Goal: Task Accomplishment & Management: Manage account settings

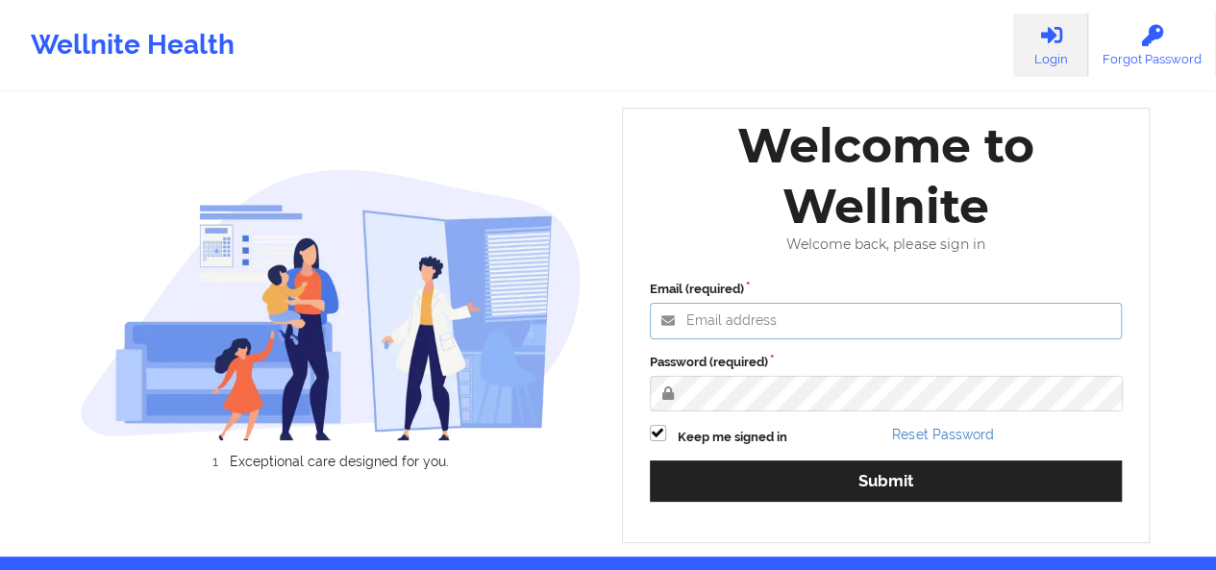
click at [730, 318] on input "Email (required)" at bounding box center [886, 321] width 473 height 37
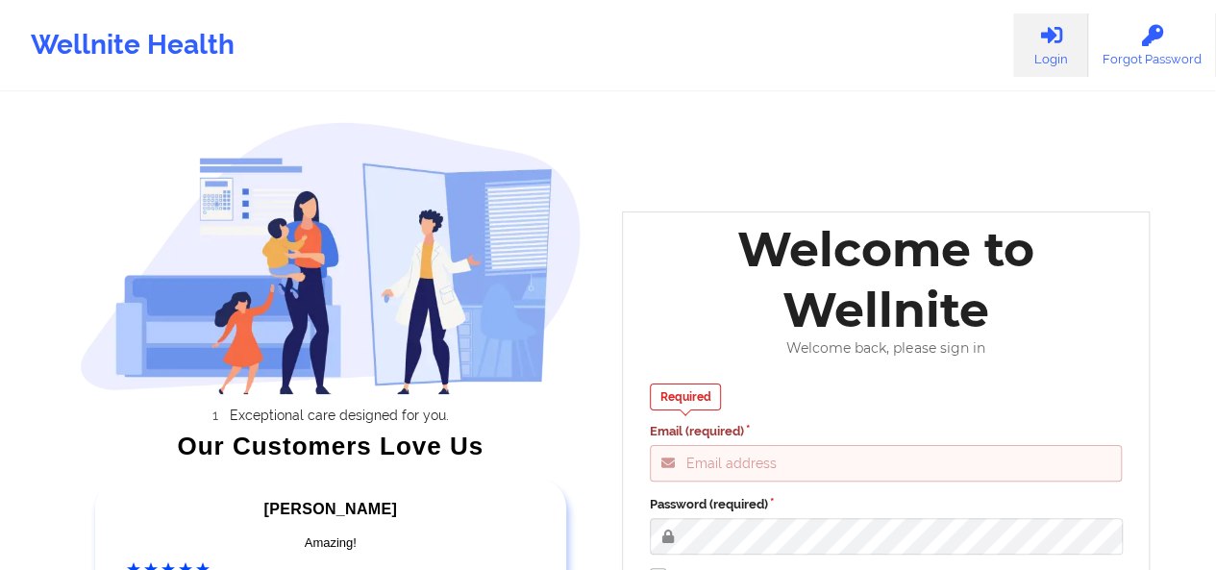
type input "adina@wellnite.com"
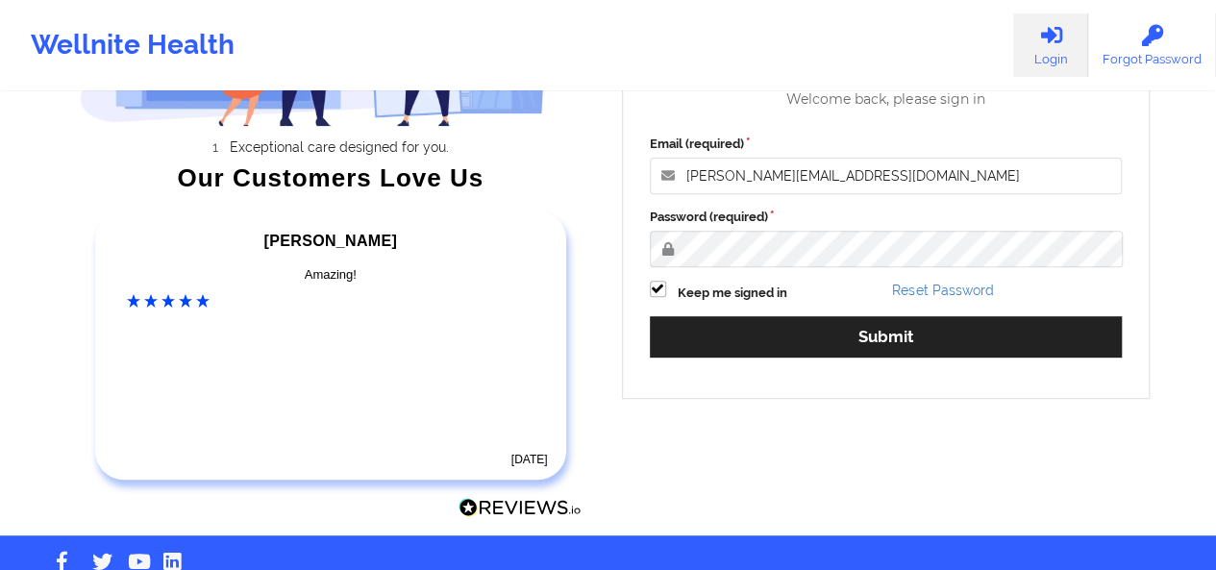
scroll to position [281, 0]
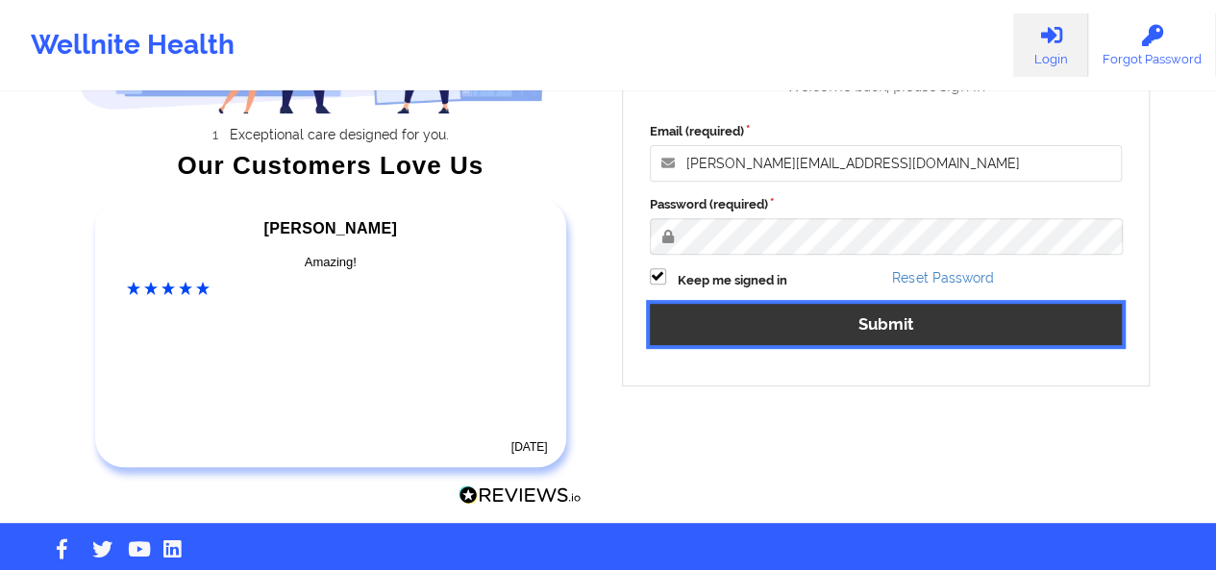
click at [874, 327] on button "Submit" at bounding box center [886, 324] width 473 height 41
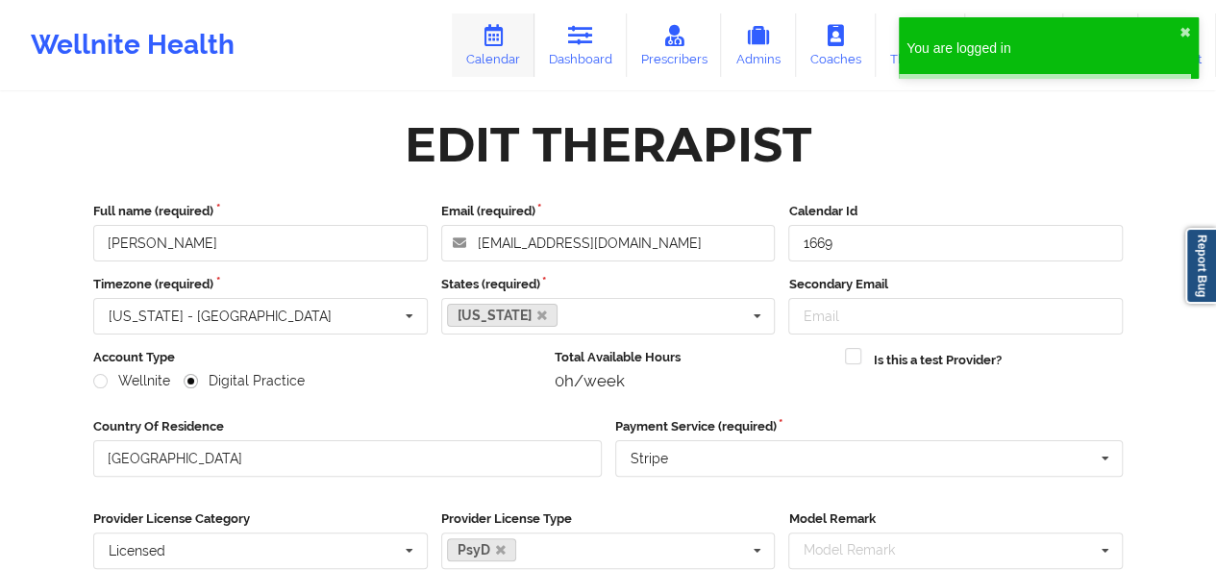
click at [544, 53] on link "Dashboard" at bounding box center [580, 44] width 92 height 63
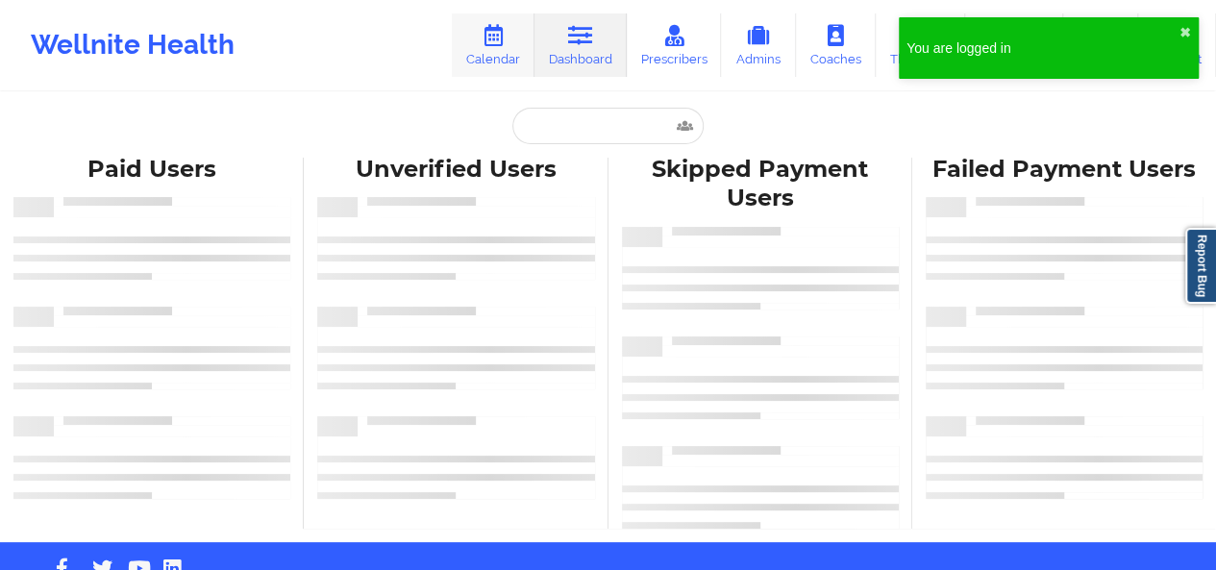
click at [504, 53] on link "Calendar" at bounding box center [493, 44] width 83 height 63
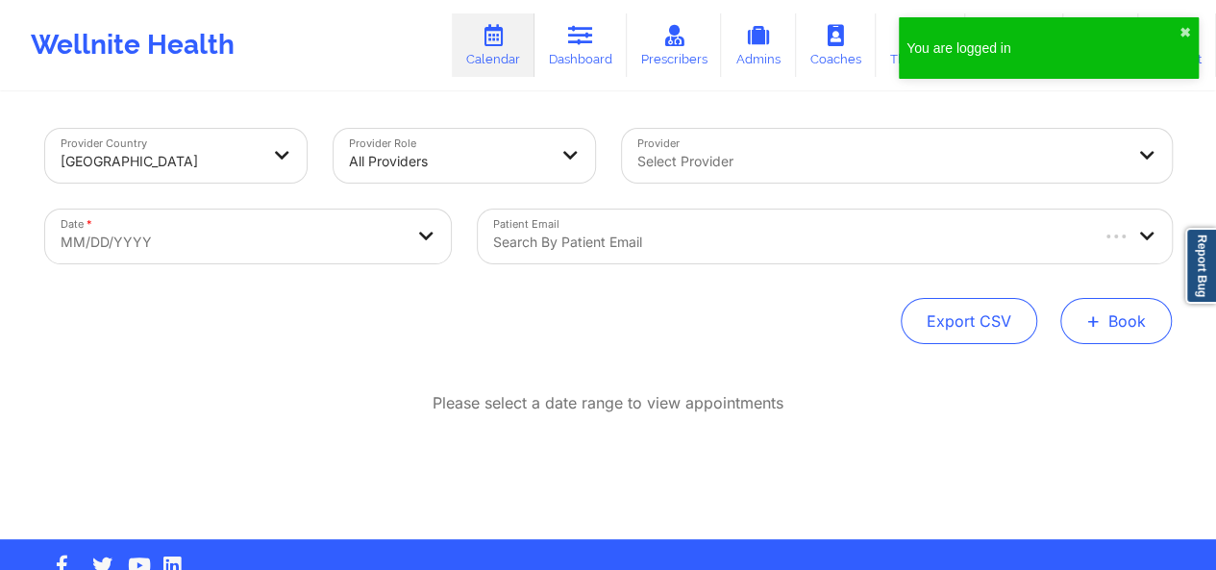
click at [1138, 310] on button "+ Book" at bounding box center [1115, 321] width 111 height 46
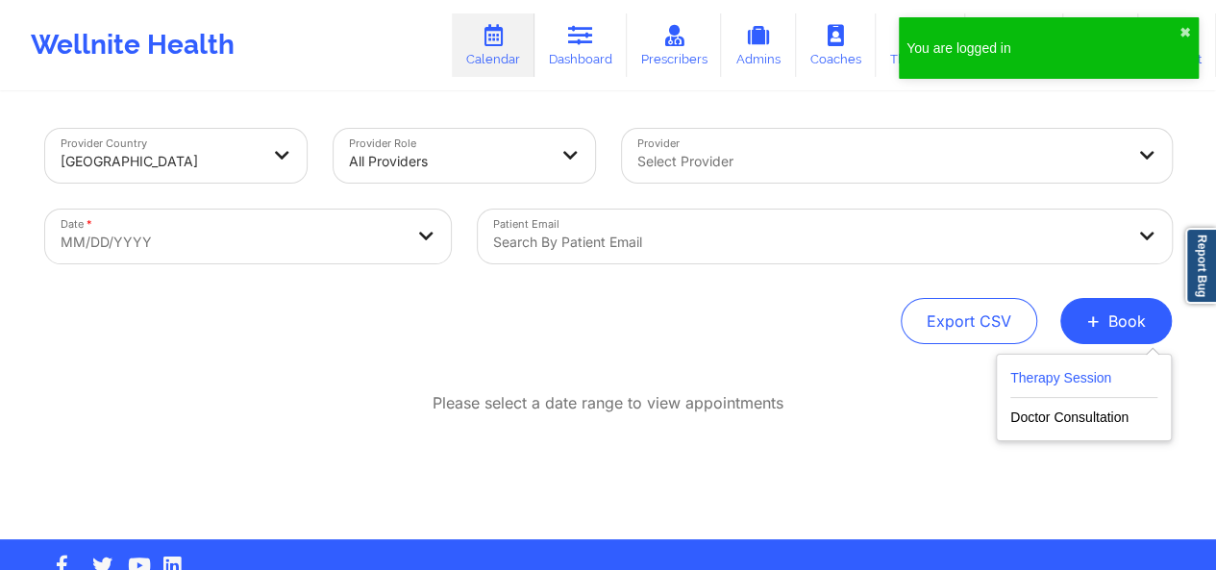
click at [1082, 380] on button "Therapy Session" at bounding box center [1083, 382] width 147 height 32
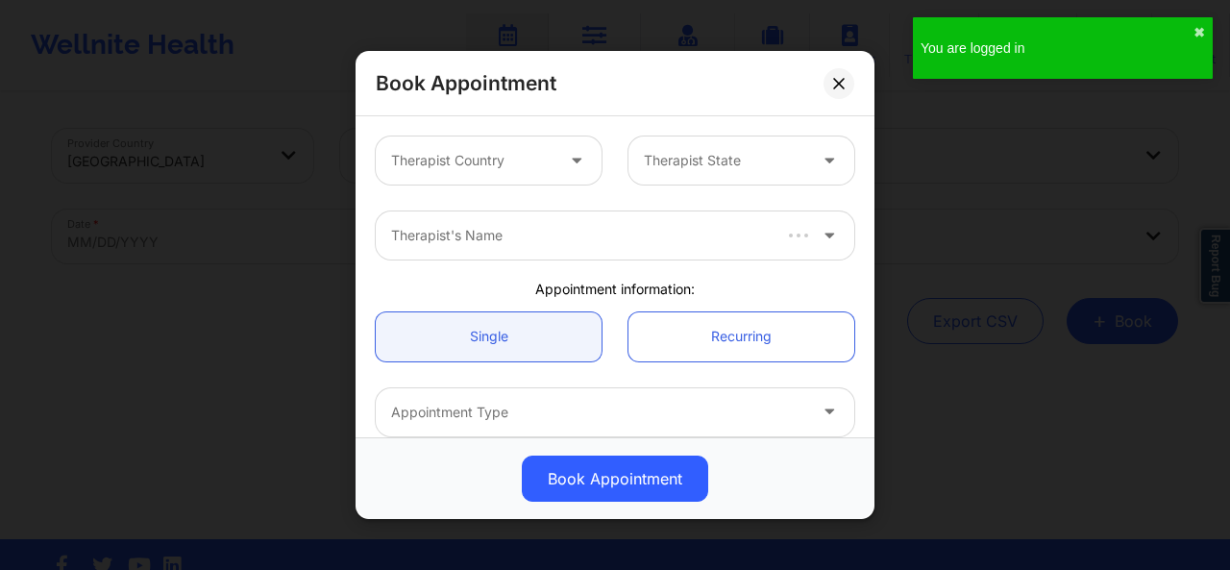
click at [557, 159] on div at bounding box center [579, 160] width 46 height 48
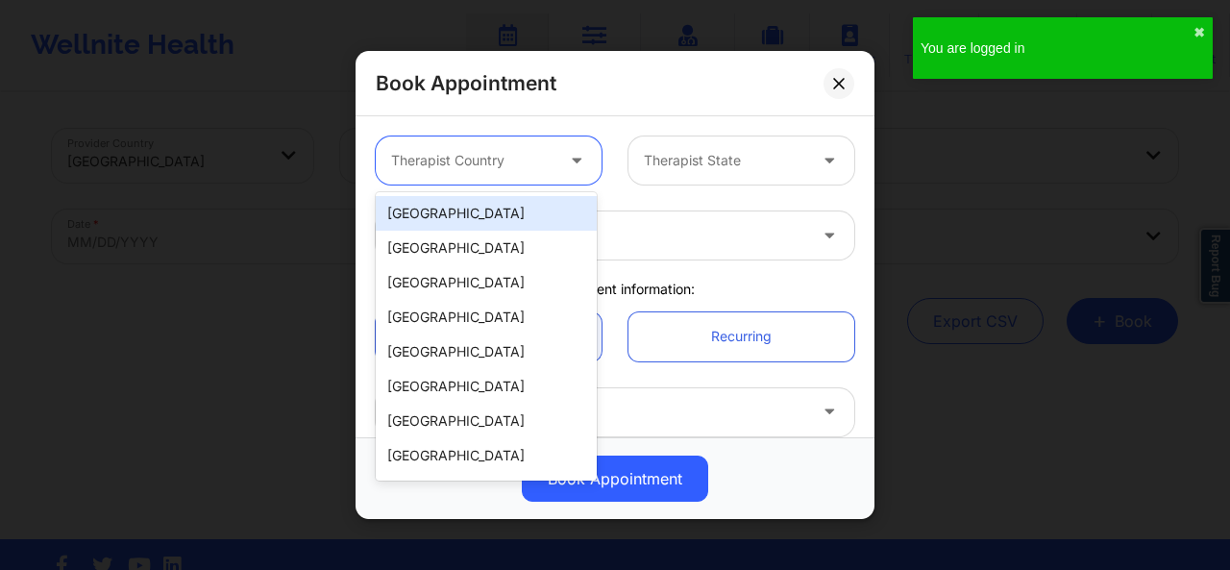
click at [495, 220] on div "[GEOGRAPHIC_DATA]" at bounding box center [486, 213] width 221 height 35
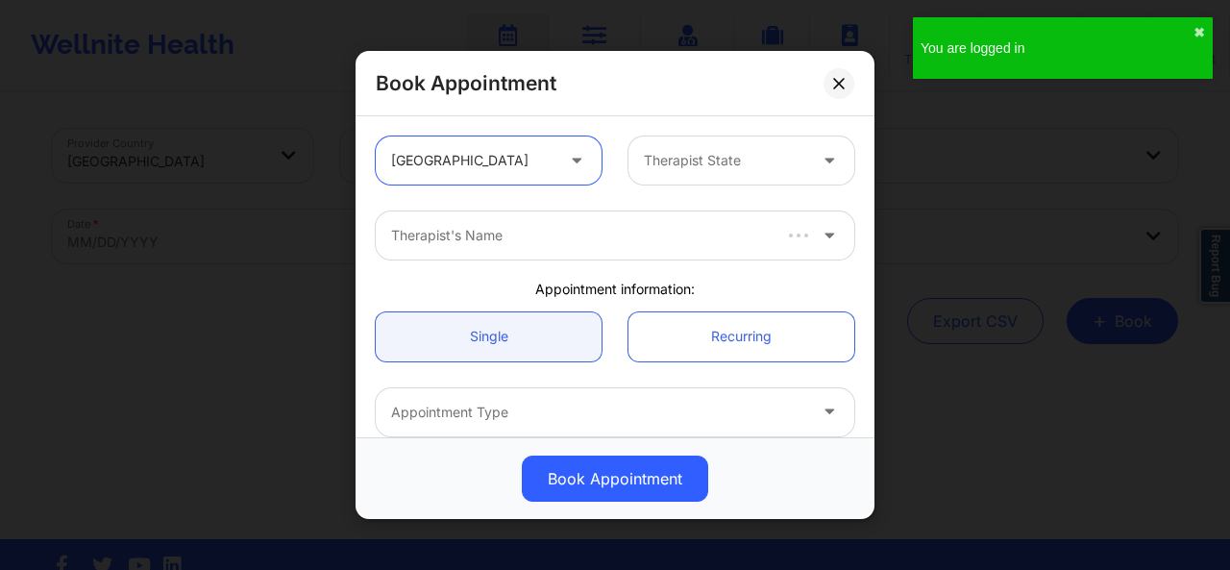
click at [495, 220] on div "Therapist's Name" at bounding box center [573, 235] width 394 height 48
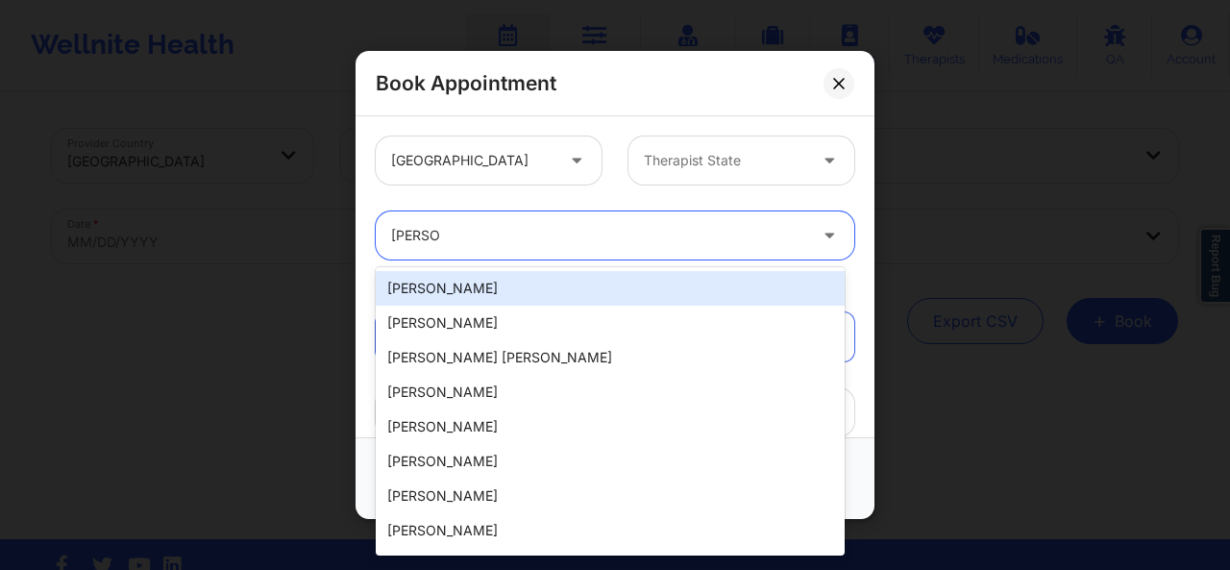
type input "pamela"
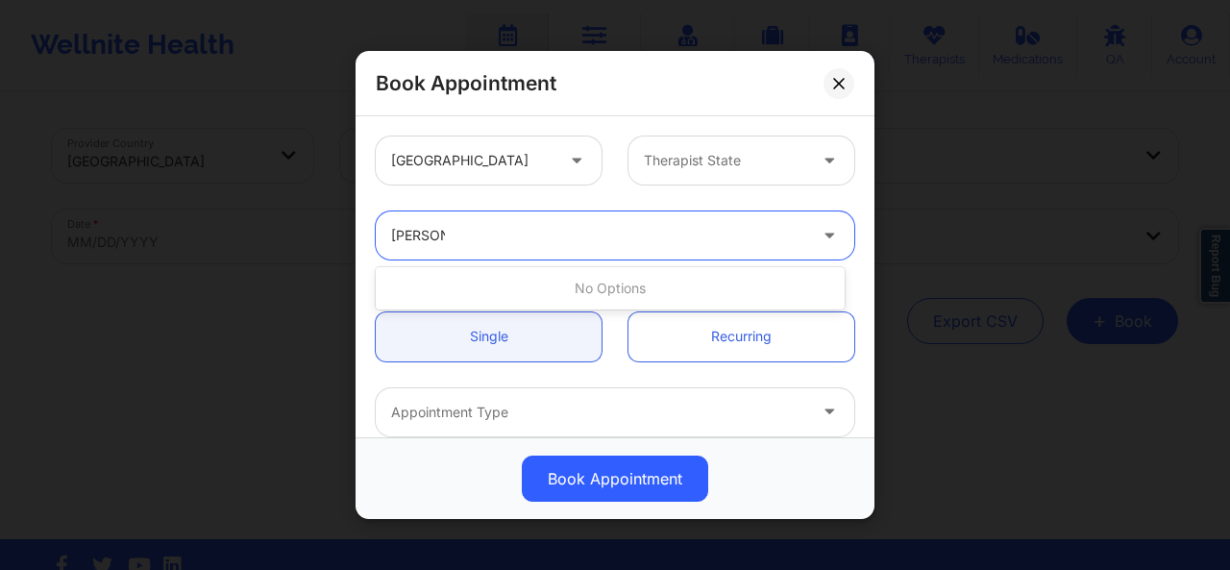
type input "pamela k"
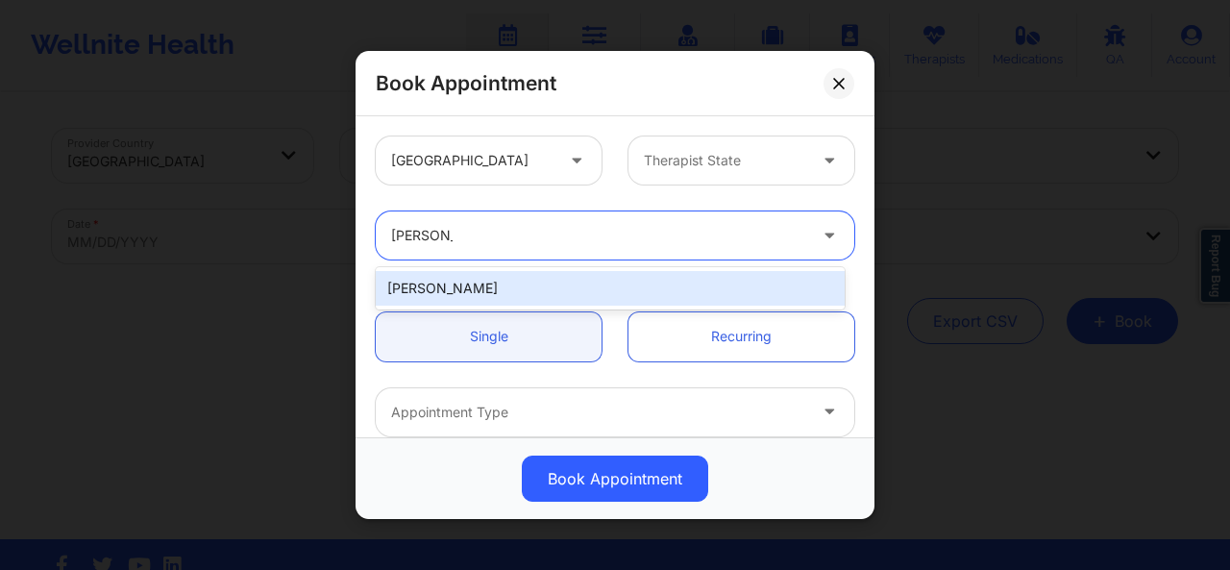
click at [473, 283] on div "Pamela Kirkwood" at bounding box center [610, 288] width 469 height 35
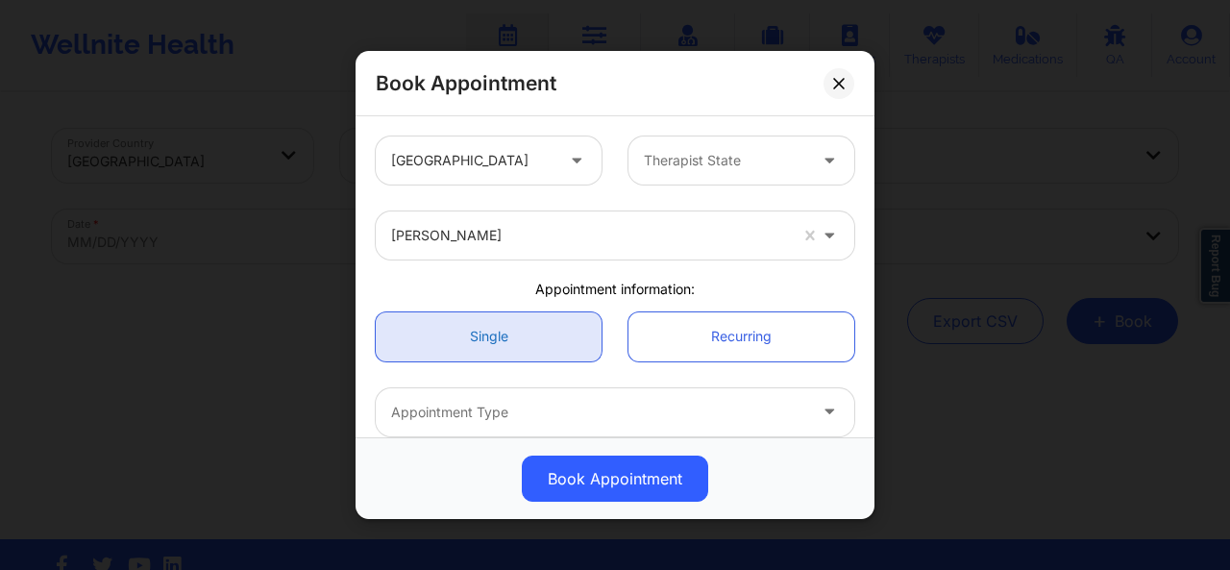
click at [502, 359] on link "Single" at bounding box center [489, 335] width 226 height 49
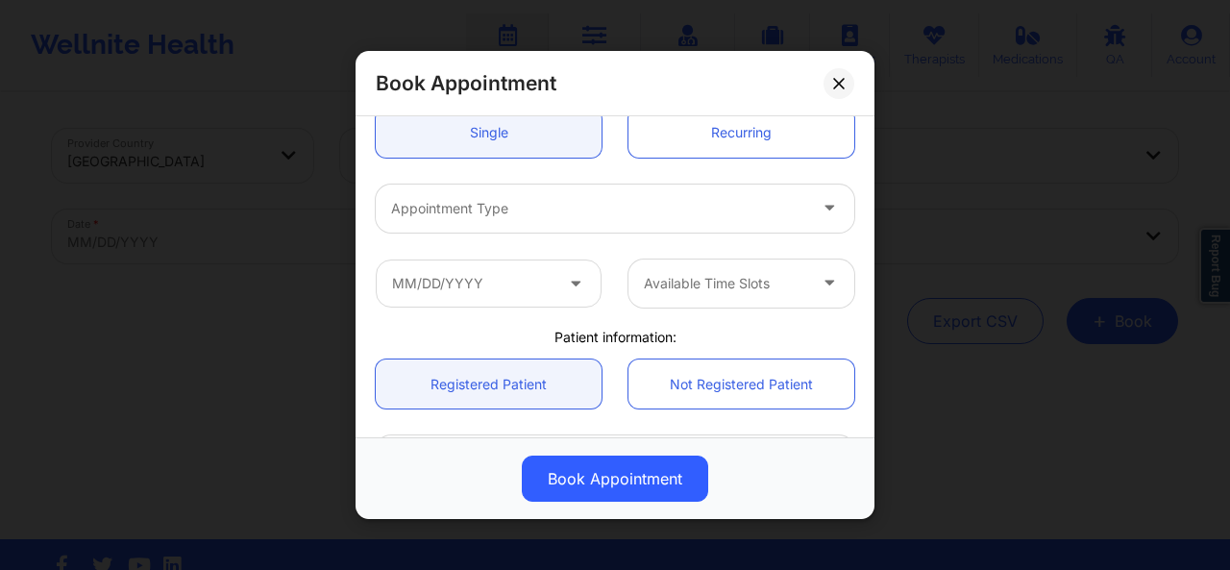
scroll to position [208, 0]
click at [711, 186] on div "Appointment Type" at bounding box center [592, 204] width 433 height 48
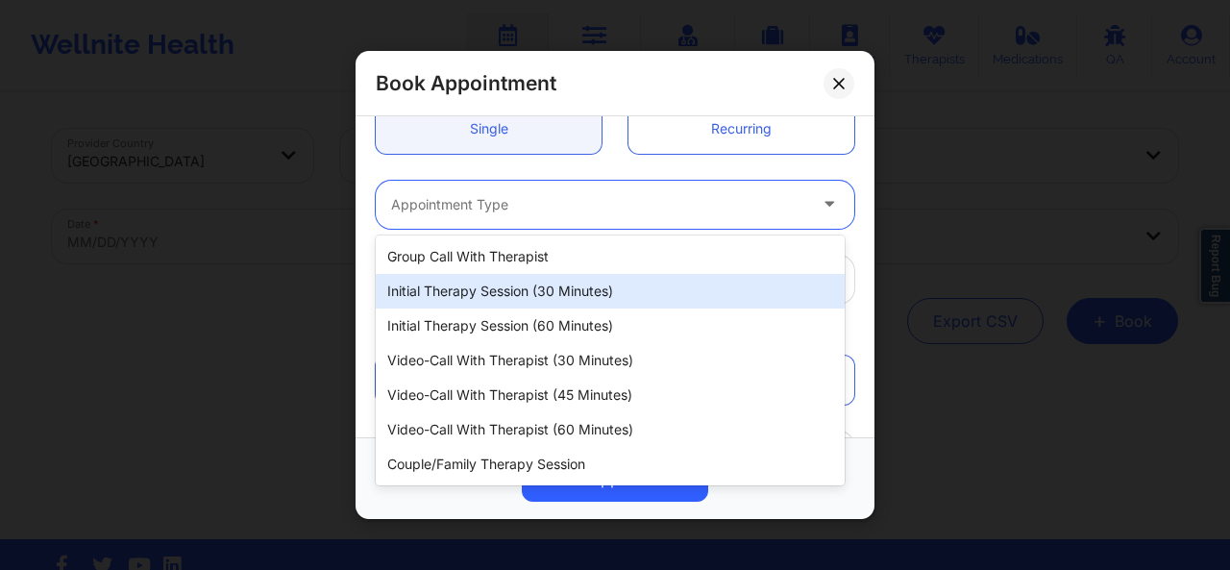
click at [551, 285] on div "Initial Therapy Session (30 minutes)" at bounding box center [610, 291] width 469 height 35
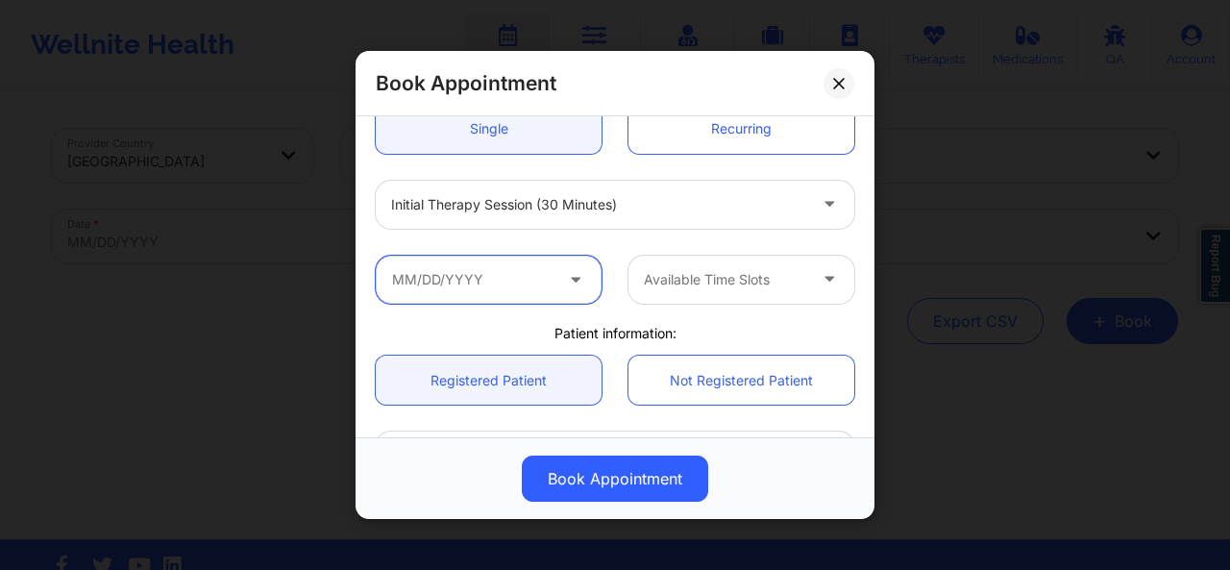
click at [534, 278] on input "text" at bounding box center [489, 279] width 226 height 48
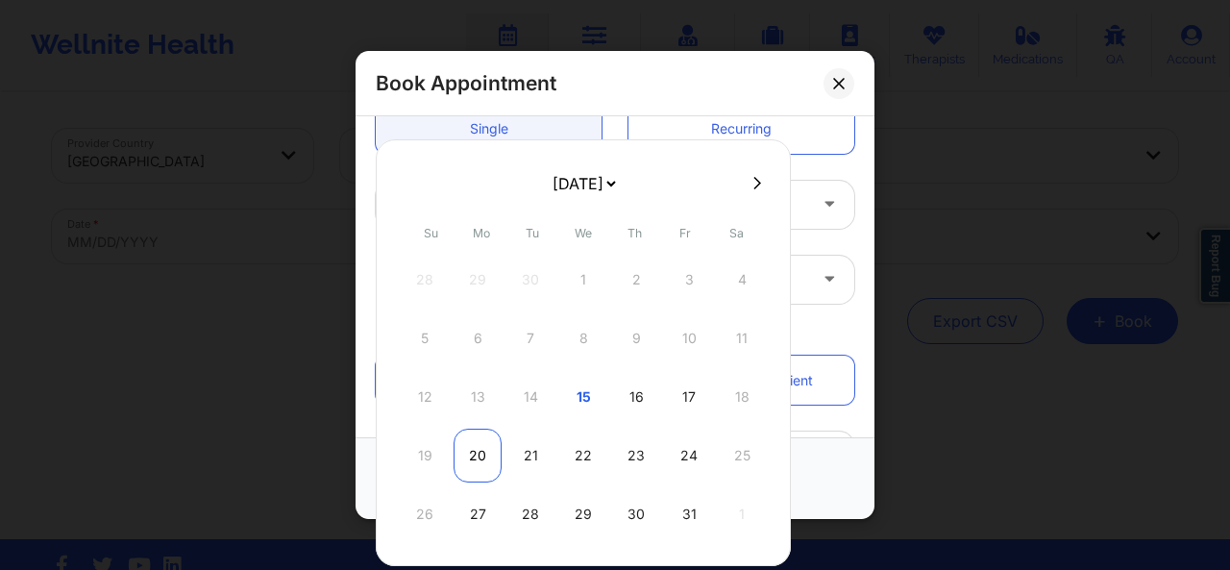
click at [485, 443] on div "20" at bounding box center [478, 456] width 48 height 54
type input "10/20/2025"
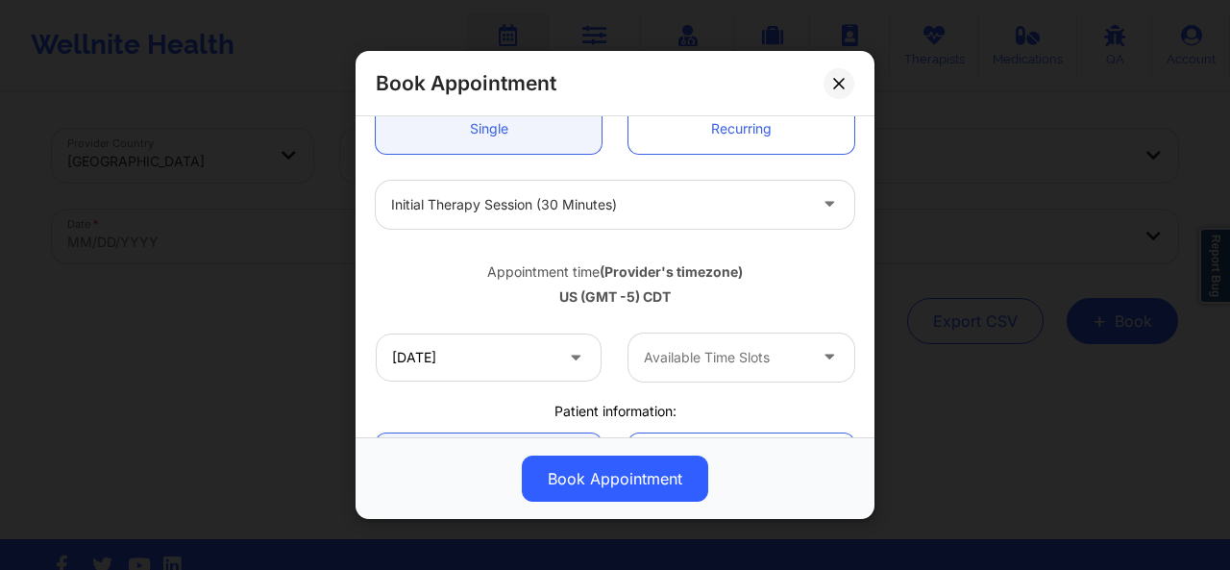
click at [715, 364] on div at bounding box center [725, 357] width 162 height 23
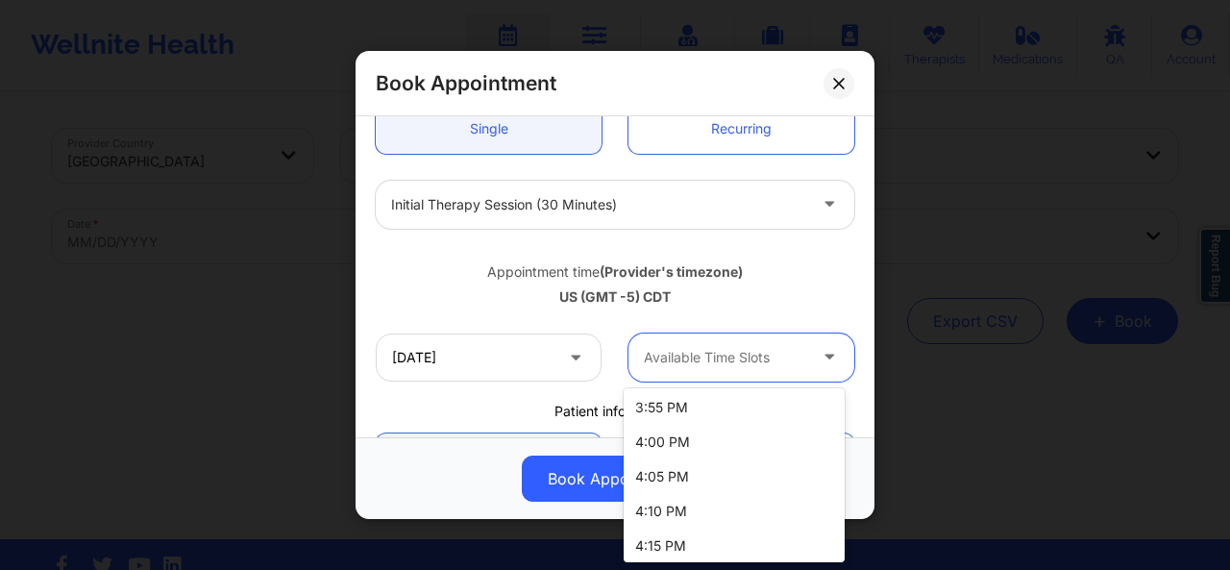
scroll to position [2981, 0]
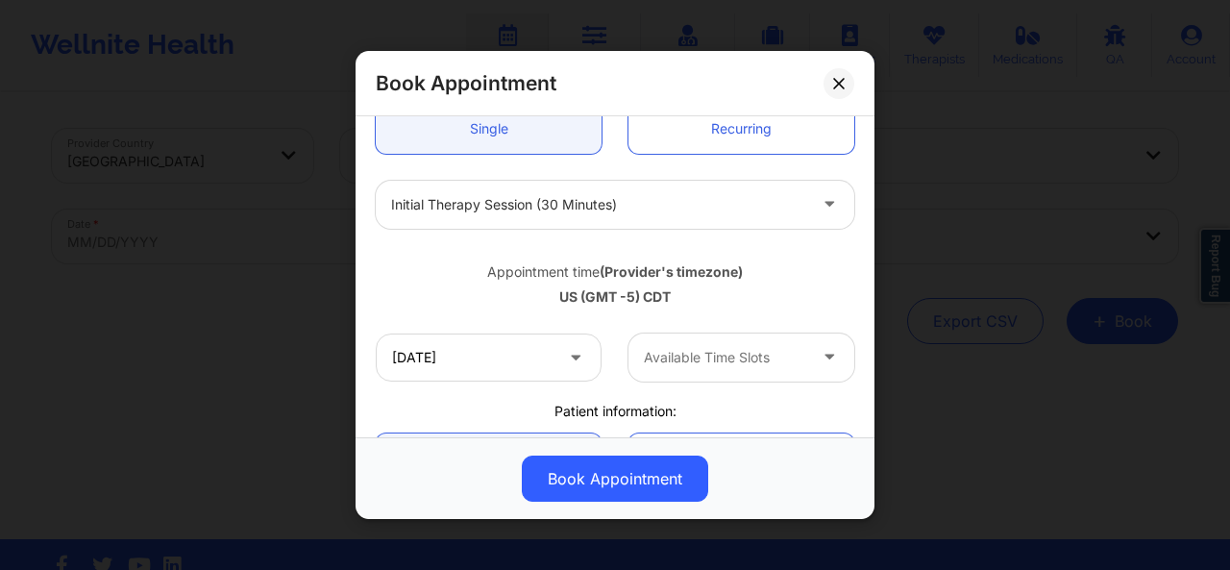
click at [841, 268] on div "Appointment time (Provider's timezone)" at bounding box center [615, 270] width 479 height 19
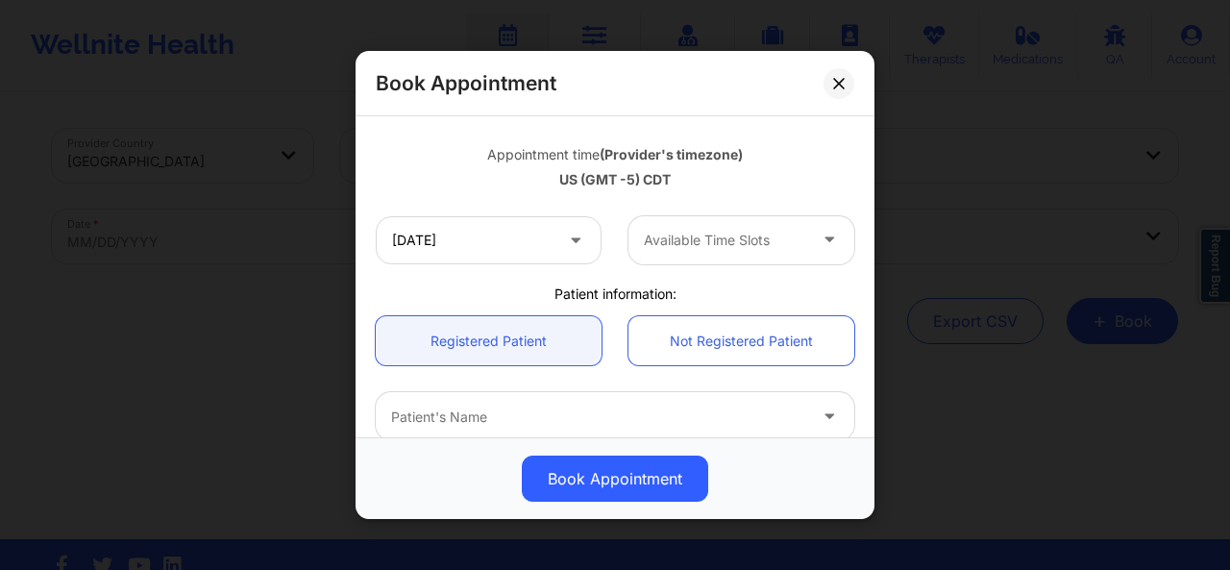
scroll to position [327, 0]
click at [594, 405] on div at bounding box center [598, 414] width 415 height 23
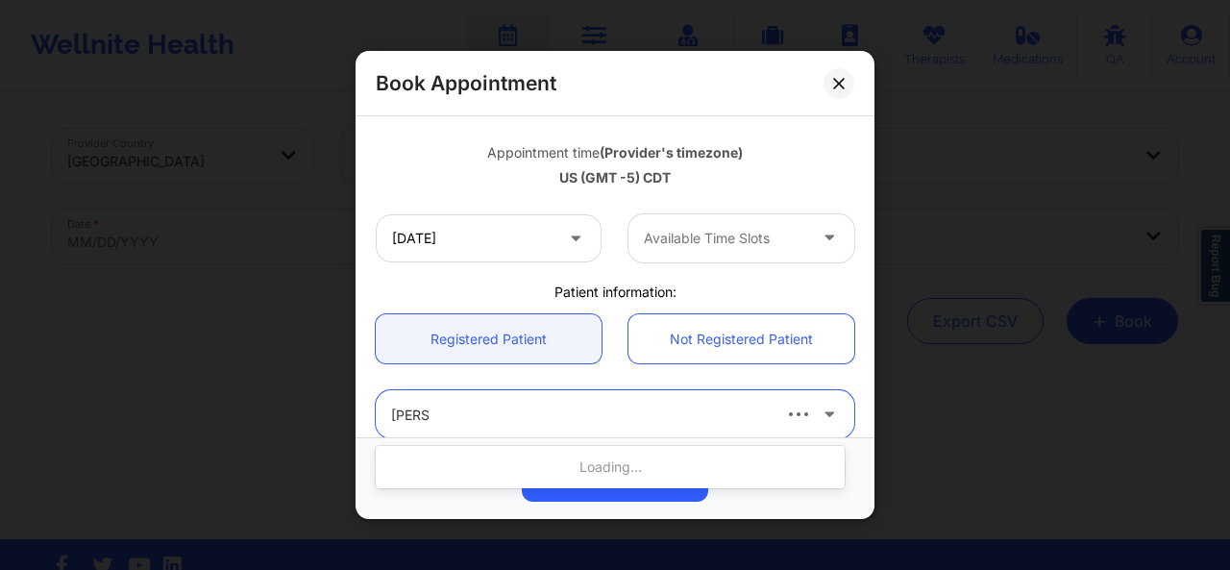
type input "erik an"
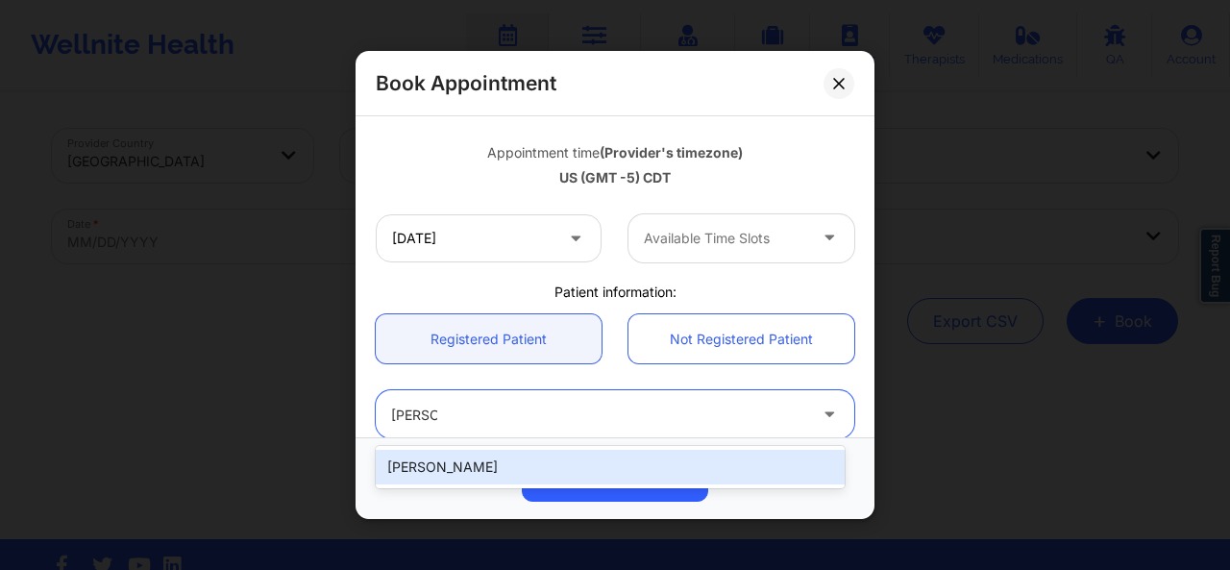
click at [660, 466] on div "ERIK ANDERSON" at bounding box center [610, 467] width 469 height 35
type input "kkelseyy@yahoo.com"
type input "2815368448"
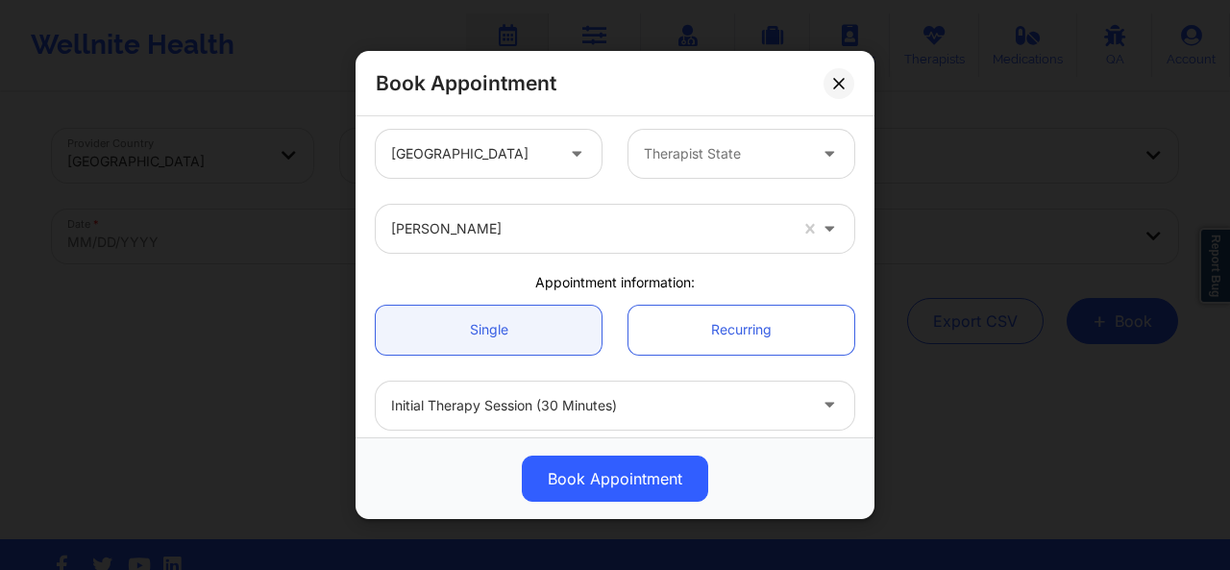
scroll to position [0, 0]
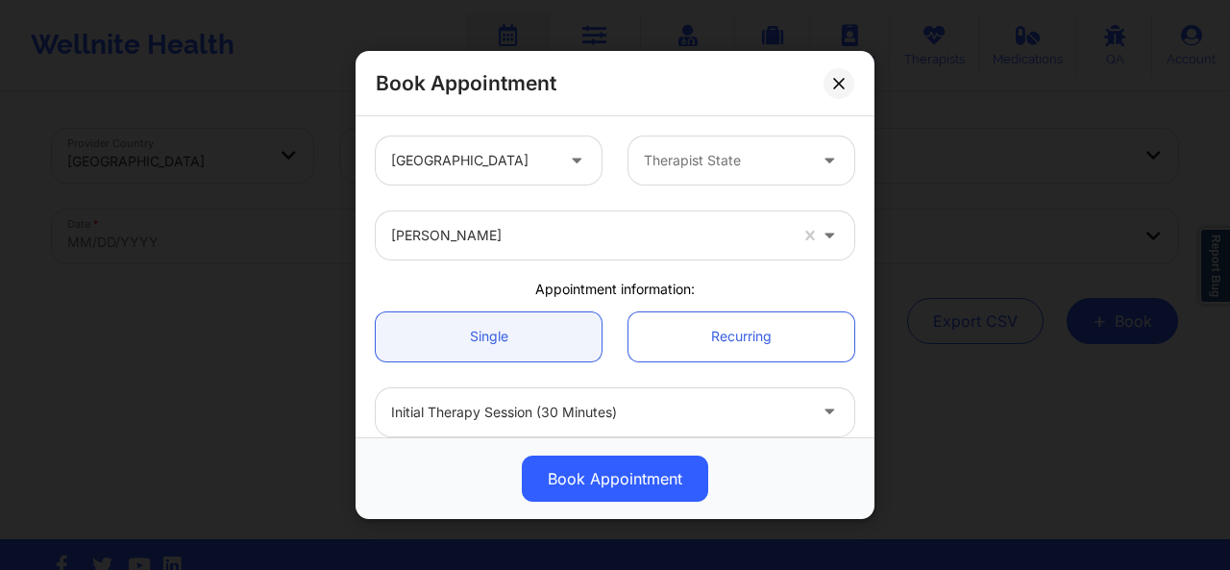
click at [770, 157] on div at bounding box center [725, 160] width 162 height 23
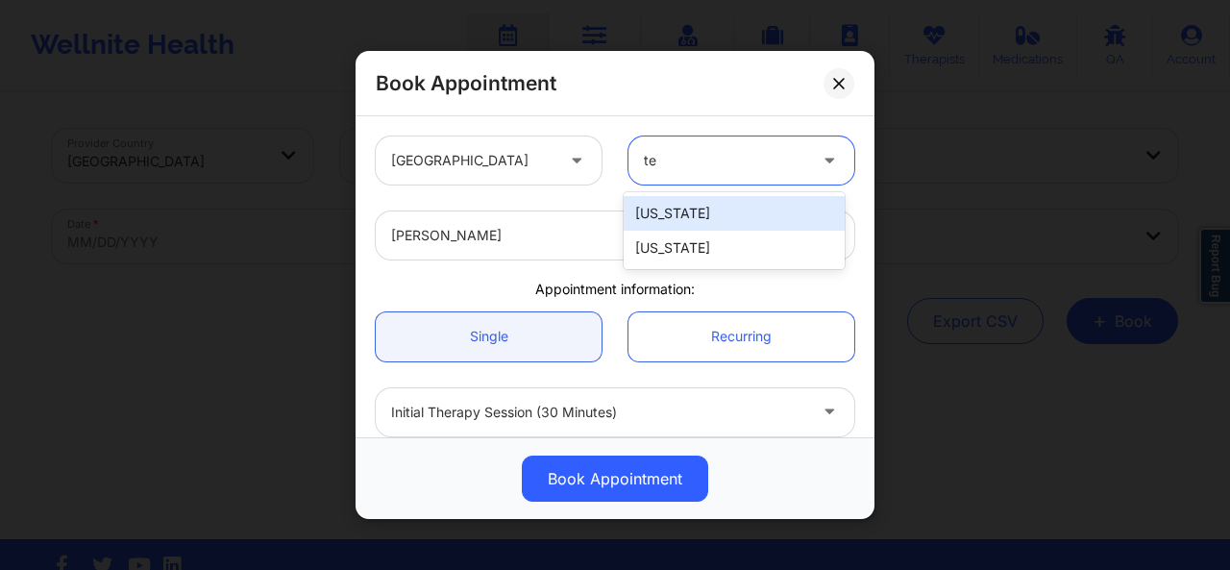
type input "tex"
click at [726, 204] on div "[US_STATE]" at bounding box center [734, 213] width 221 height 35
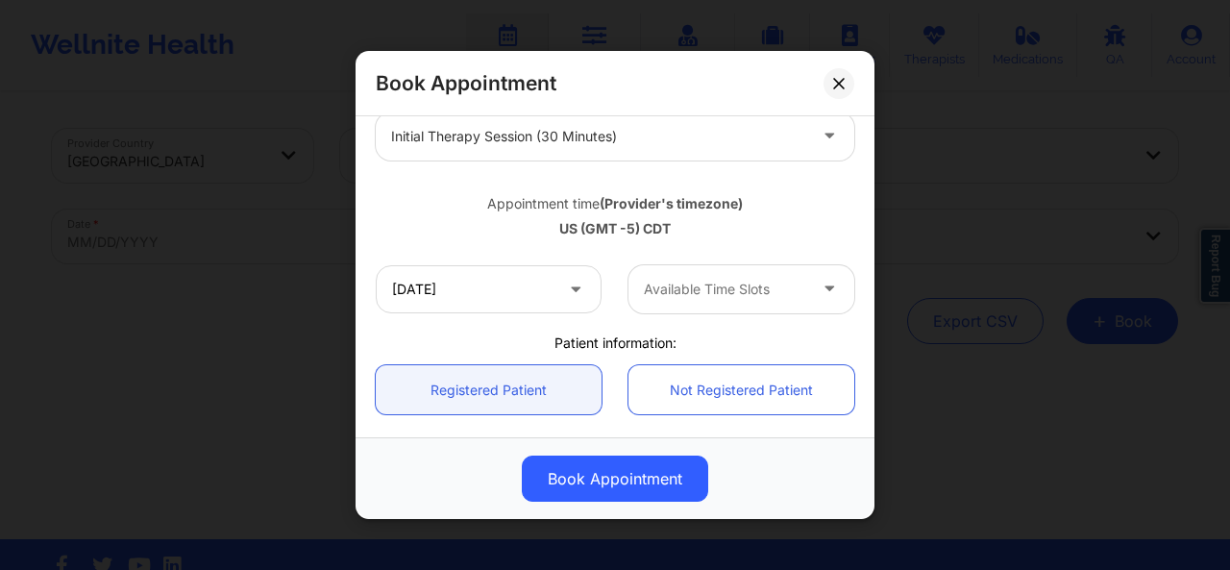
scroll to position [284, 0]
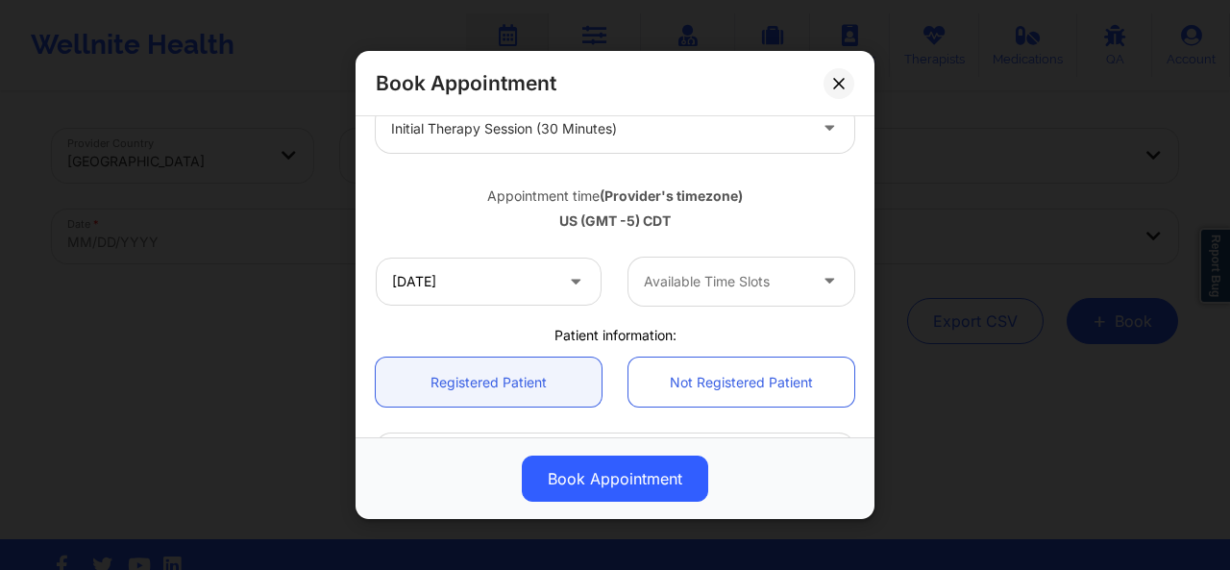
click at [702, 280] on div at bounding box center [725, 281] width 162 height 23
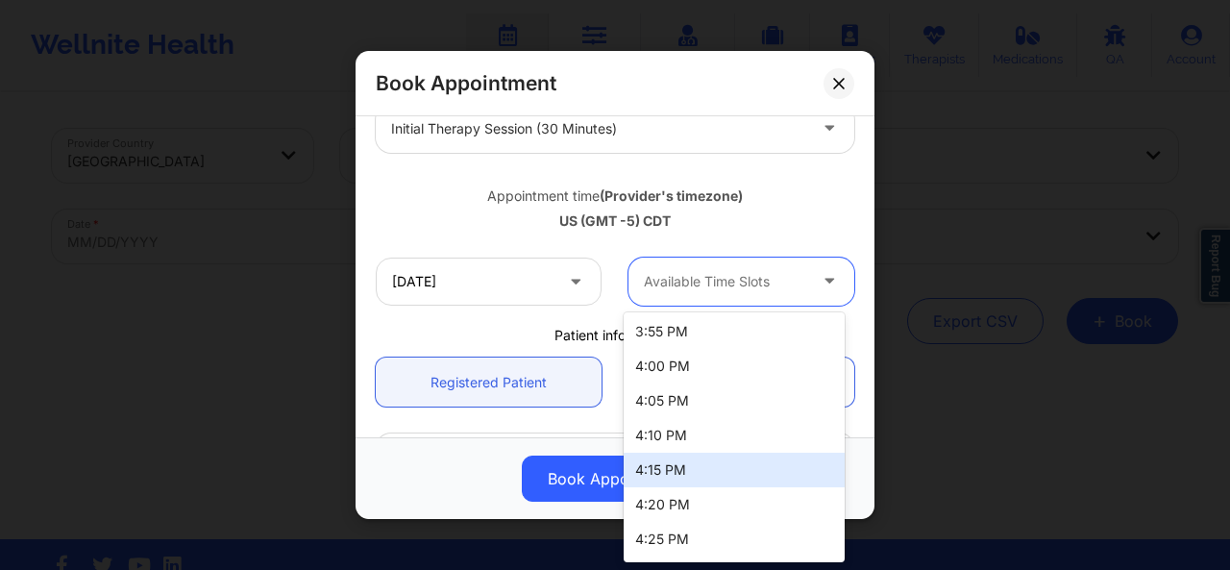
scroll to position [2906, 0]
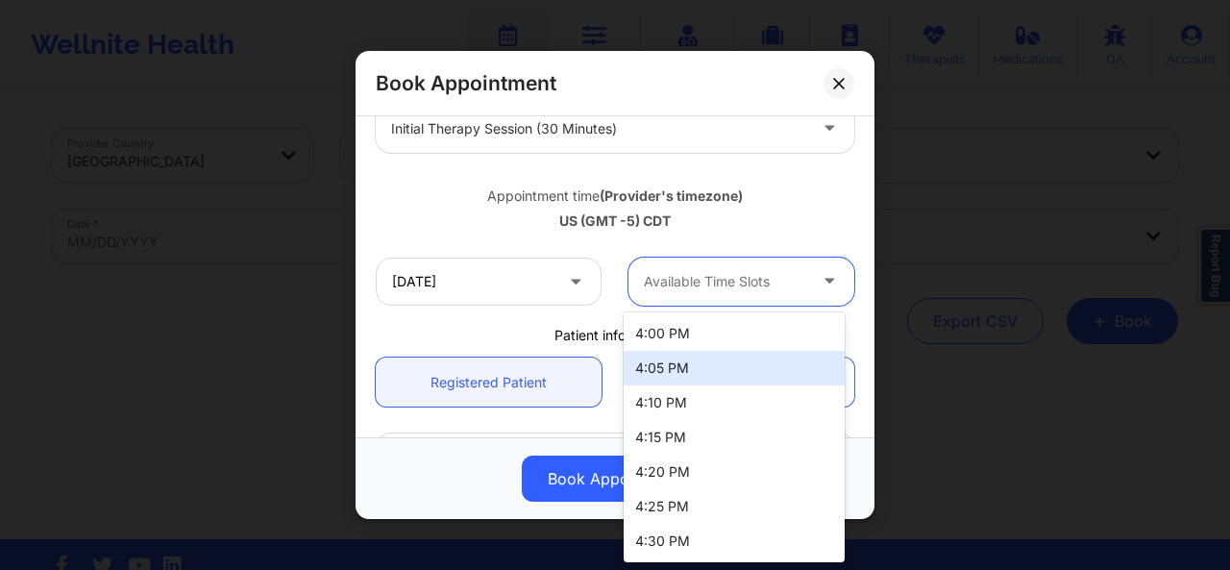
click at [813, 166] on div "Appointment time (Provider's timezone) US (GMT -5) CDT" at bounding box center [615, 204] width 506 height 78
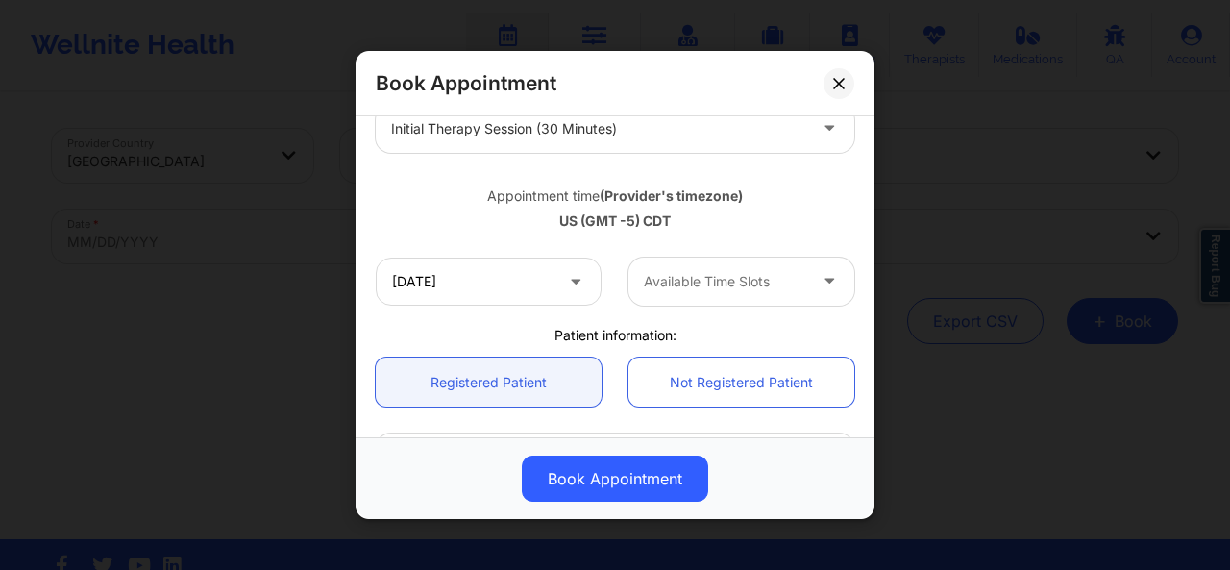
click at [756, 270] on div at bounding box center [725, 281] width 162 height 23
click at [425, 326] on div "Patient information:" at bounding box center [615, 335] width 506 height 19
click at [762, 291] on div at bounding box center [725, 281] width 162 height 23
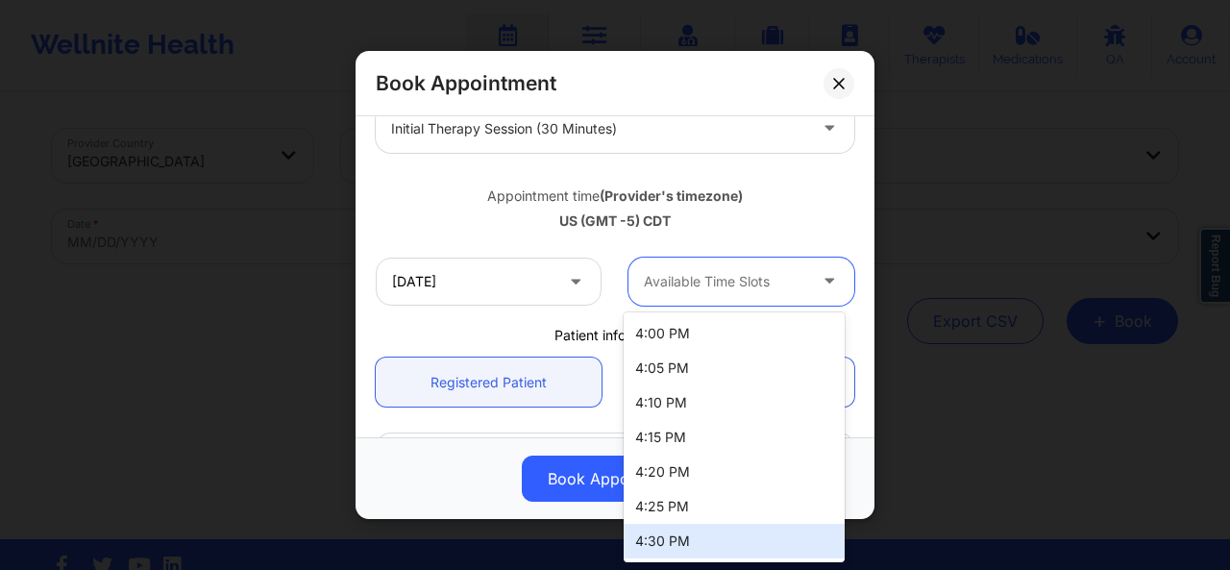
click at [482, 328] on div "Patient information:" at bounding box center [615, 335] width 506 height 19
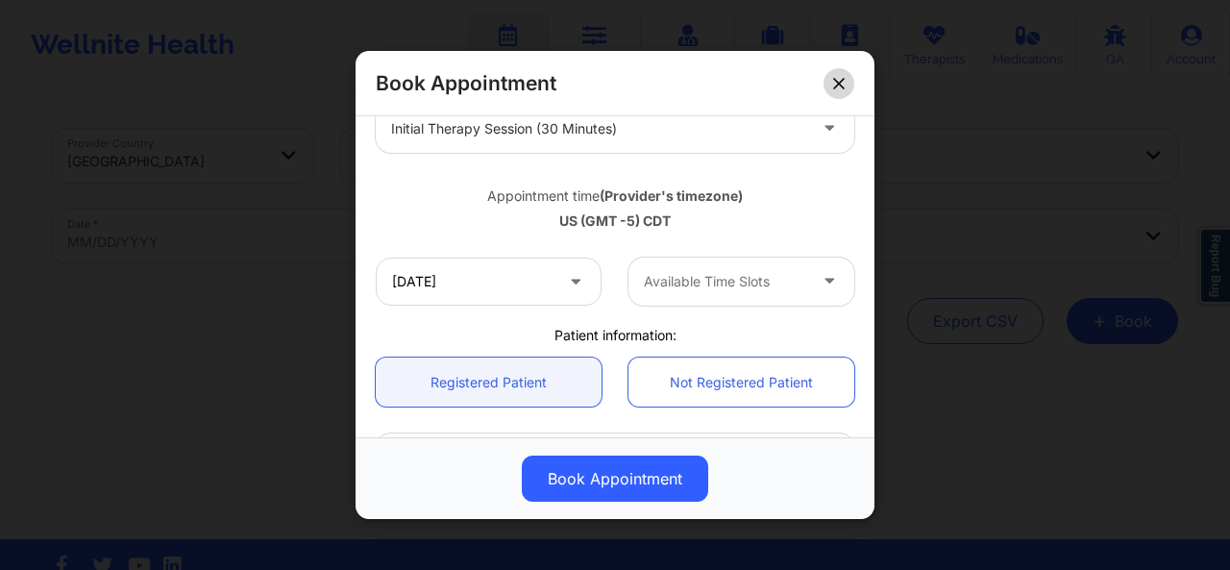
click at [836, 91] on button at bounding box center [839, 82] width 31 height 31
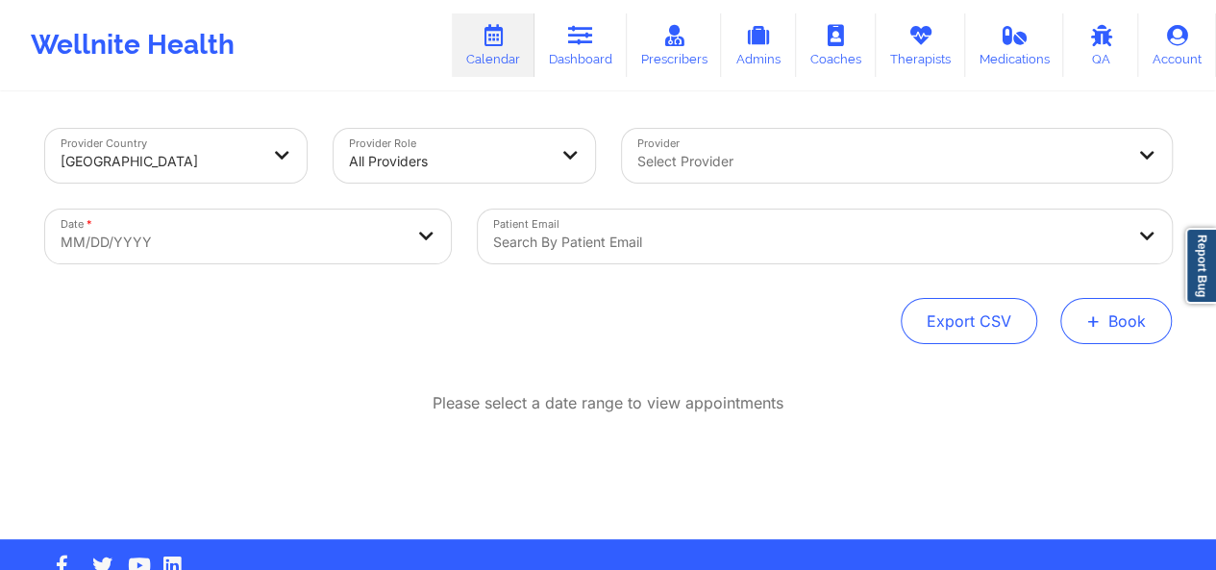
click at [1134, 335] on button "+ Book" at bounding box center [1115, 321] width 111 height 46
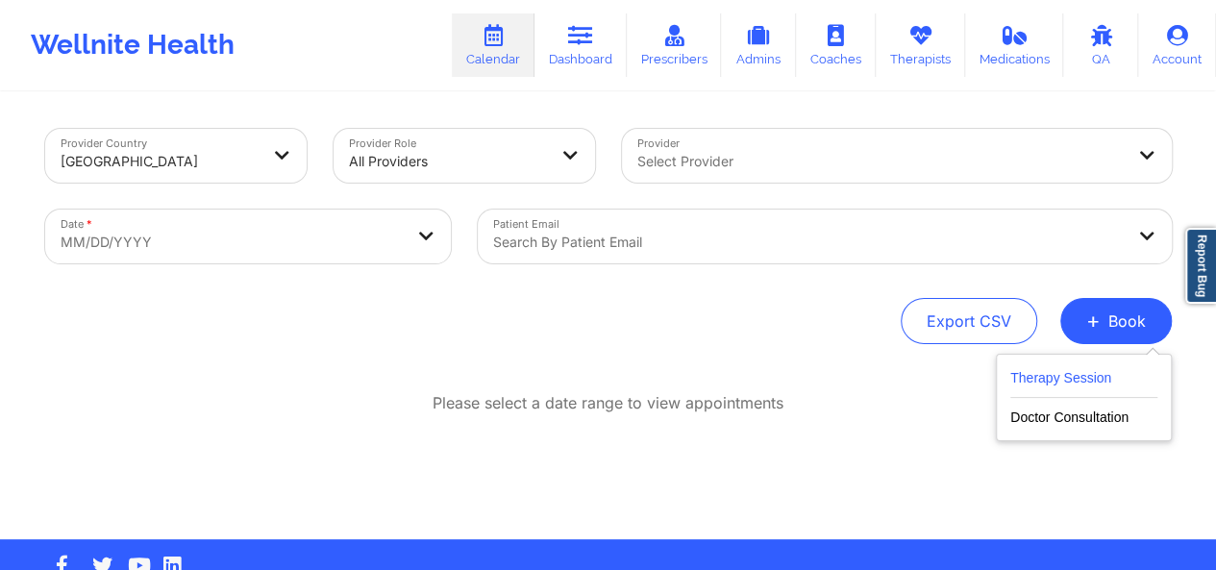
click at [1078, 384] on button "Therapy Session" at bounding box center [1083, 382] width 147 height 32
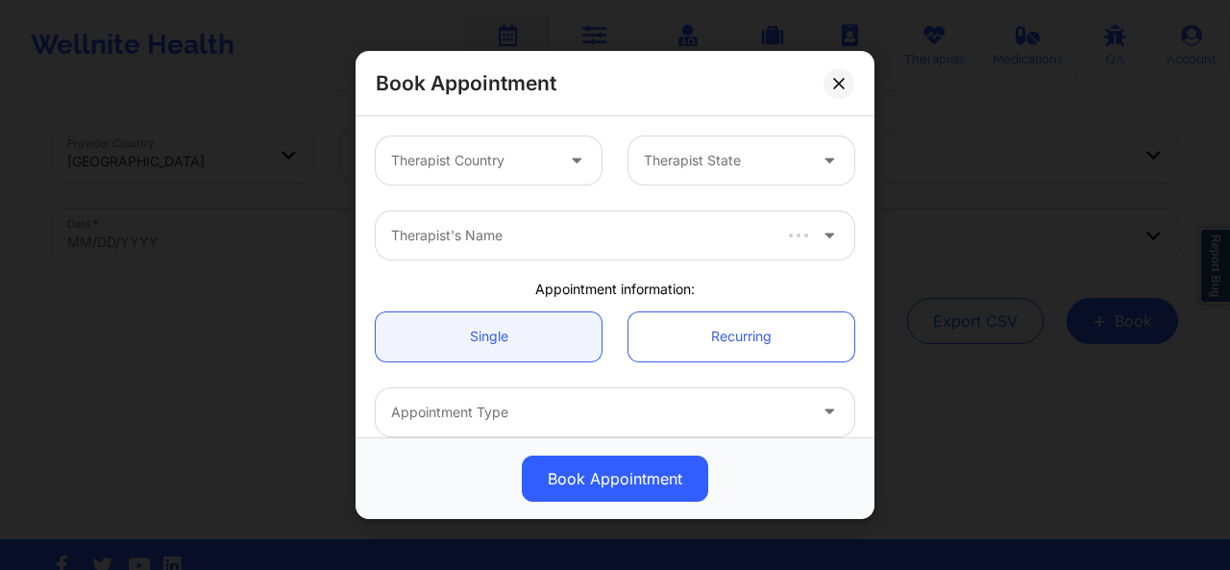
click at [540, 166] on div at bounding box center [472, 160] width 162 height 23
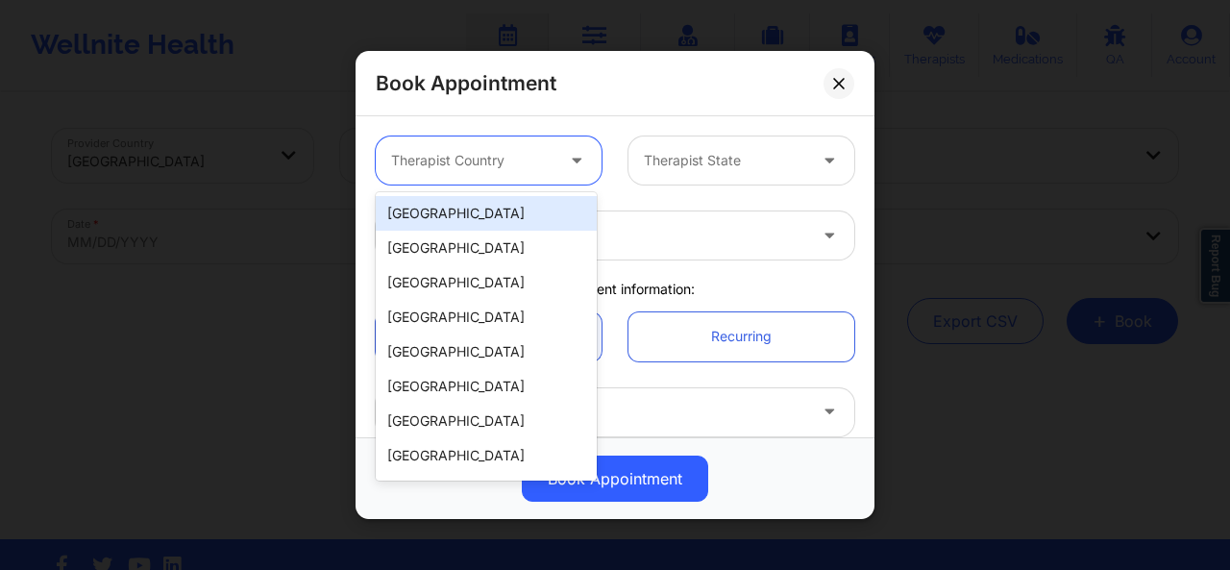
click at [507, 205] on div "[GEOGRAPHIC_DATA]" at bounding box center [486, 213] width 221 height 35
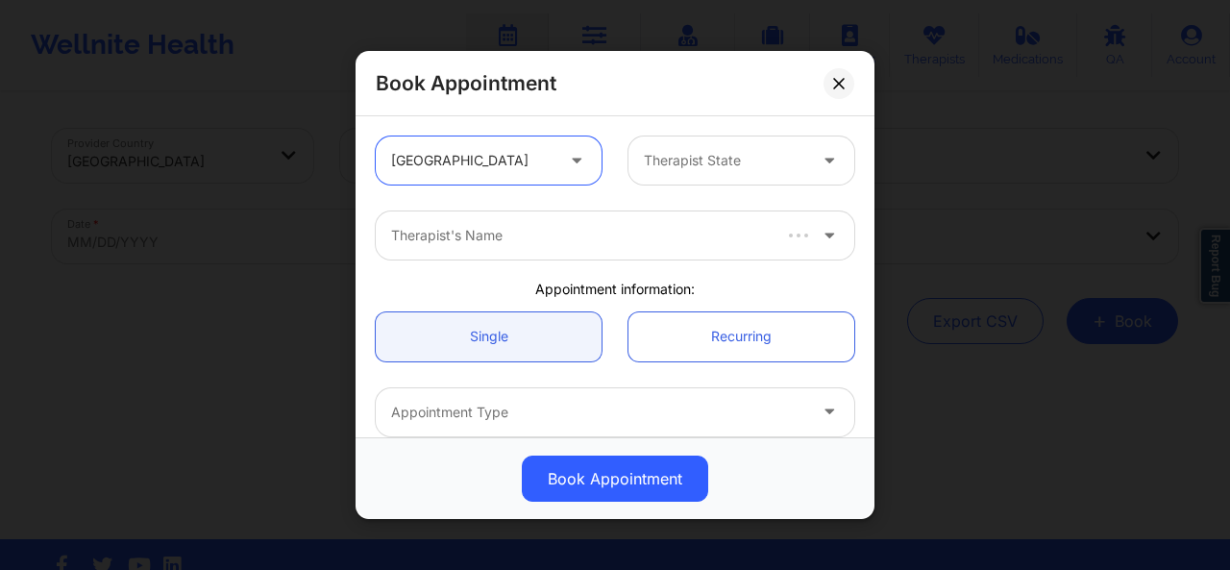
click at [704, 148] on div "Therapist State" at bounding box center [719, 160] width 180 height 48
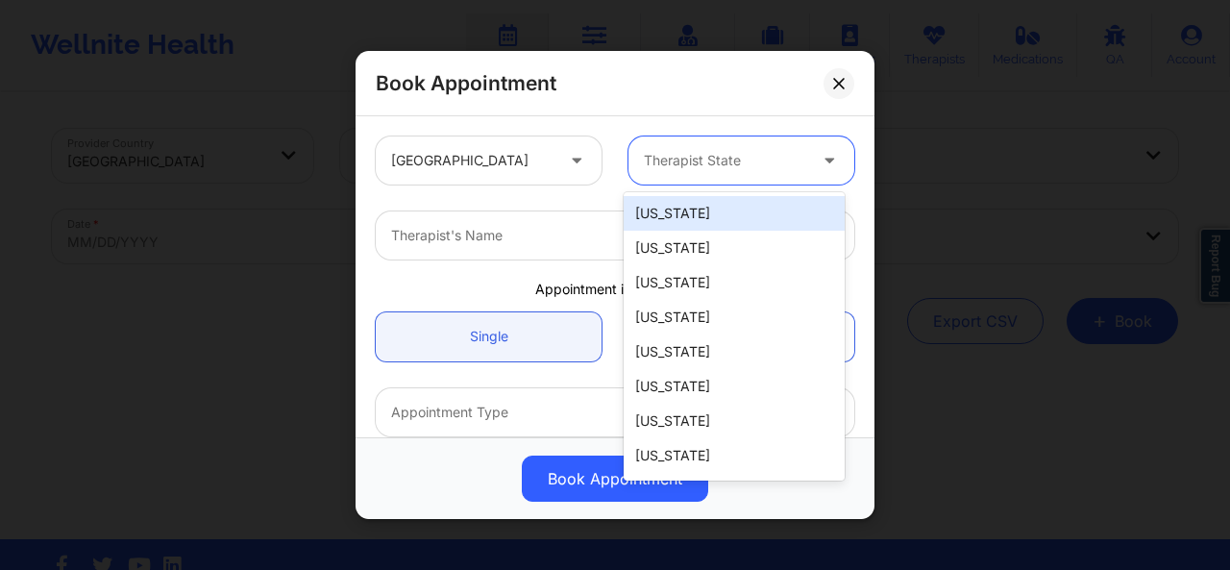
type input "e"
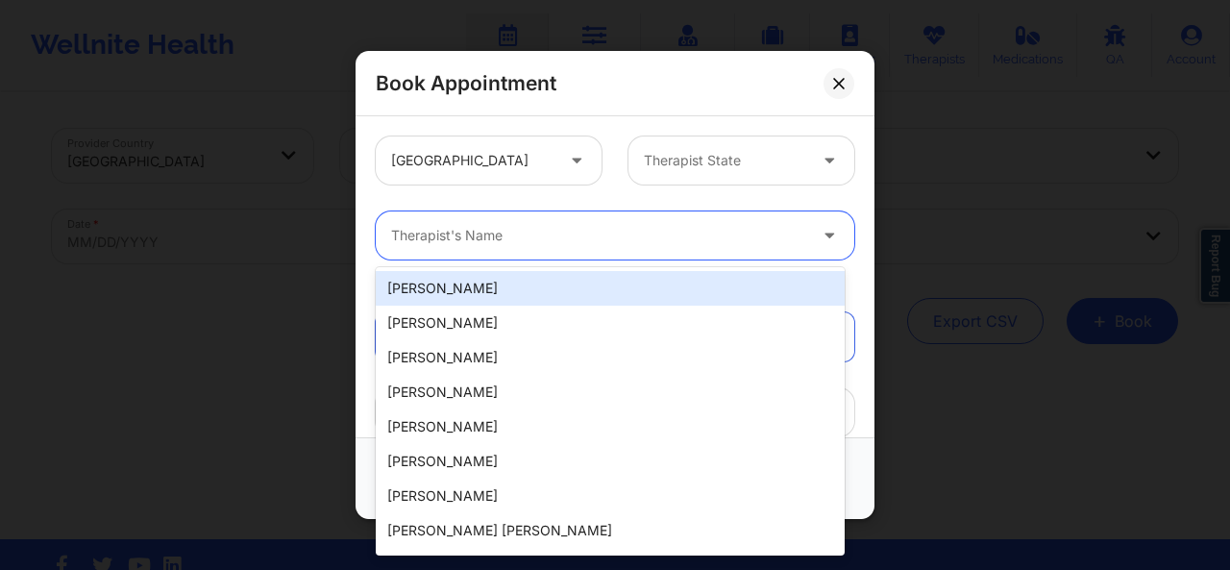
click at [517, 251] on div "Therapist's Name" at bounding box center [592, 235] width 433 height 48
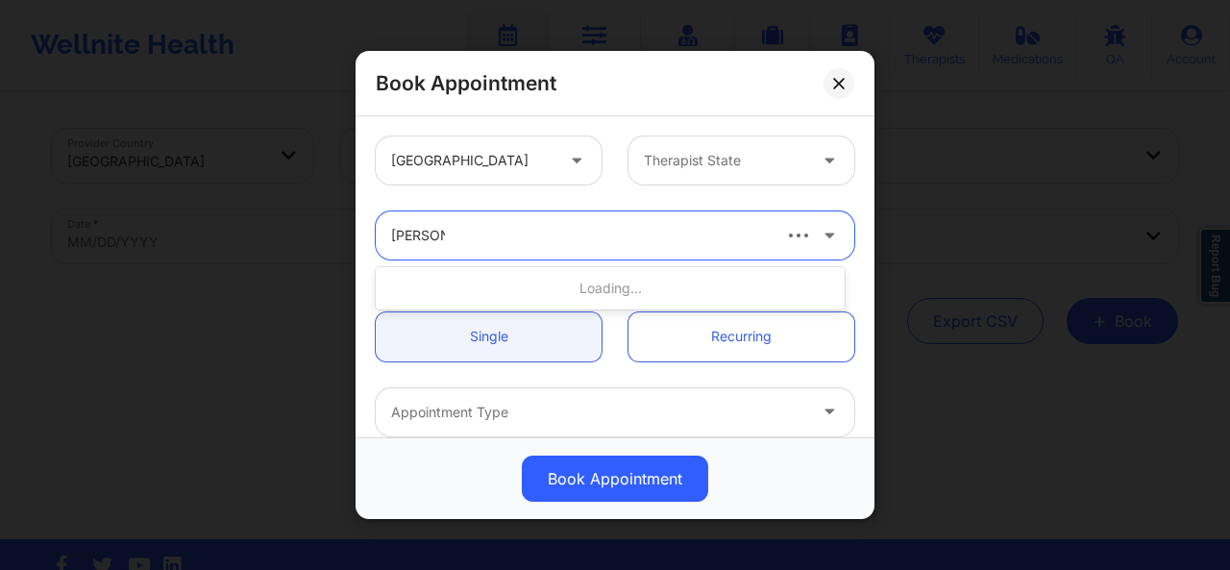
type input "pamela k"
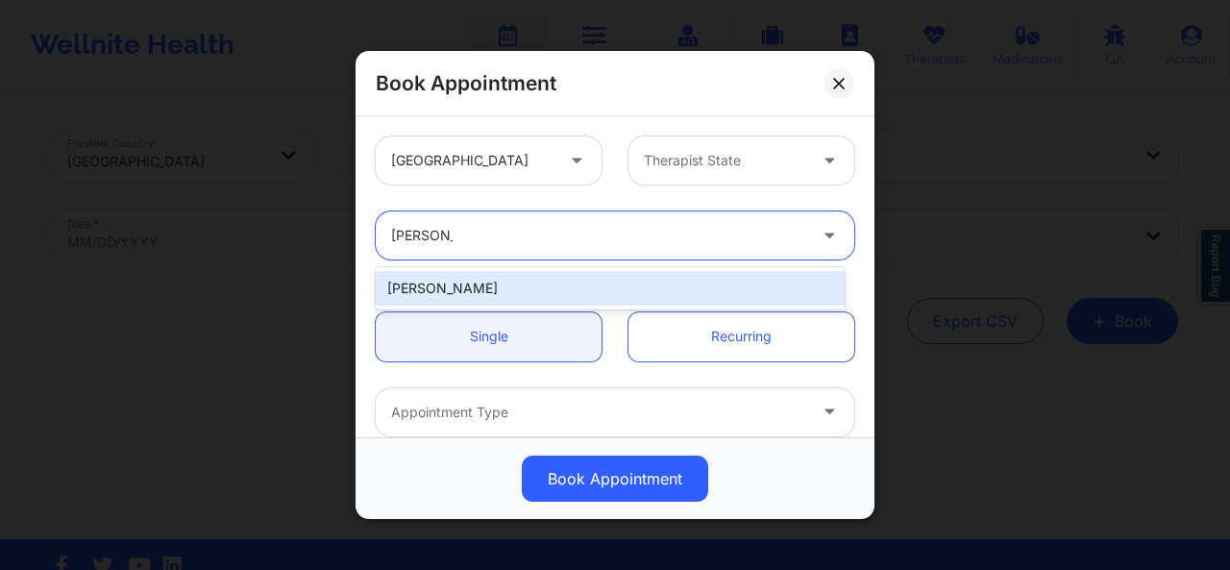
click at [502, 291] on div "Pamela Kirkwood" at bounding box center [610, 288] width 469 height 35
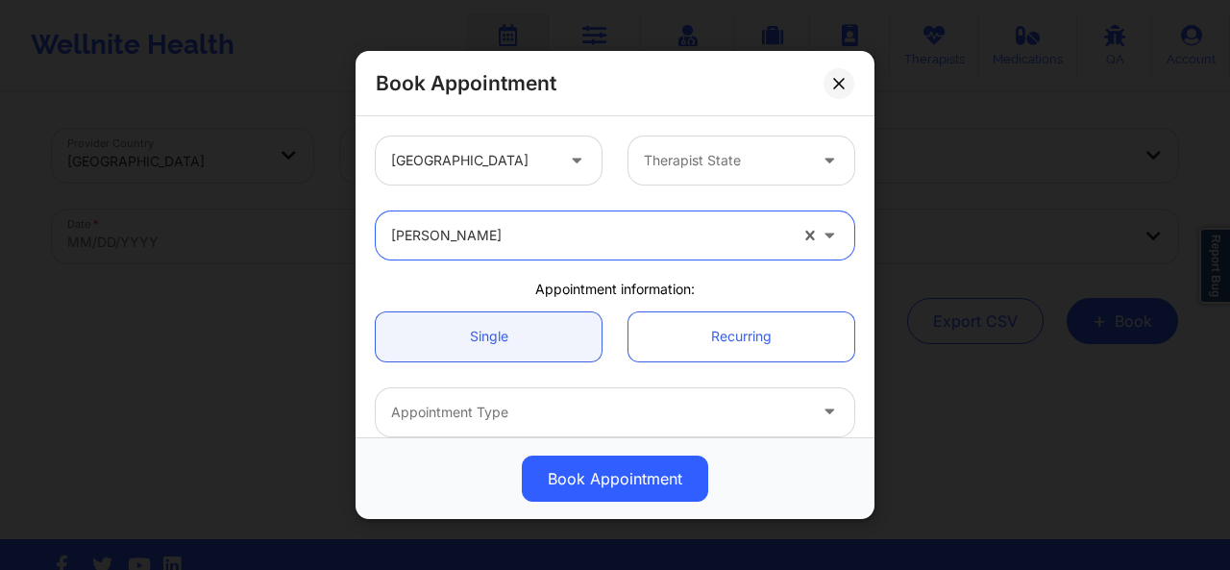
click at [507, 401] on div at bounding box center [598, 412] width 415 height 23
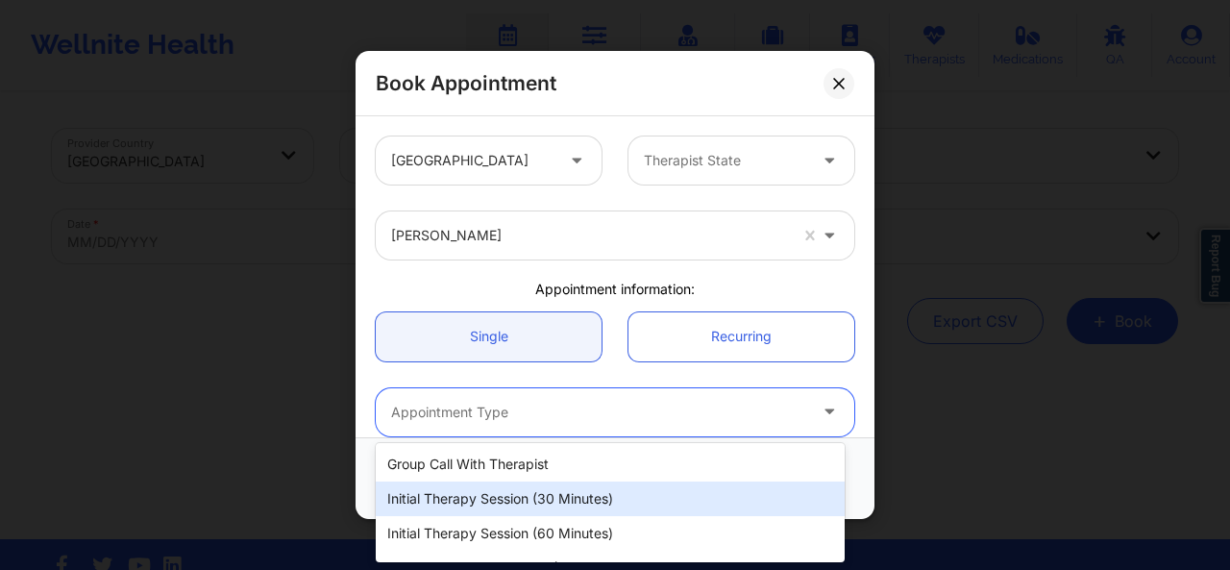
click at [493, 493] on div "Initial Therapy Session (30 minutes)" at bounding box center [610, 499] width 469 height 35
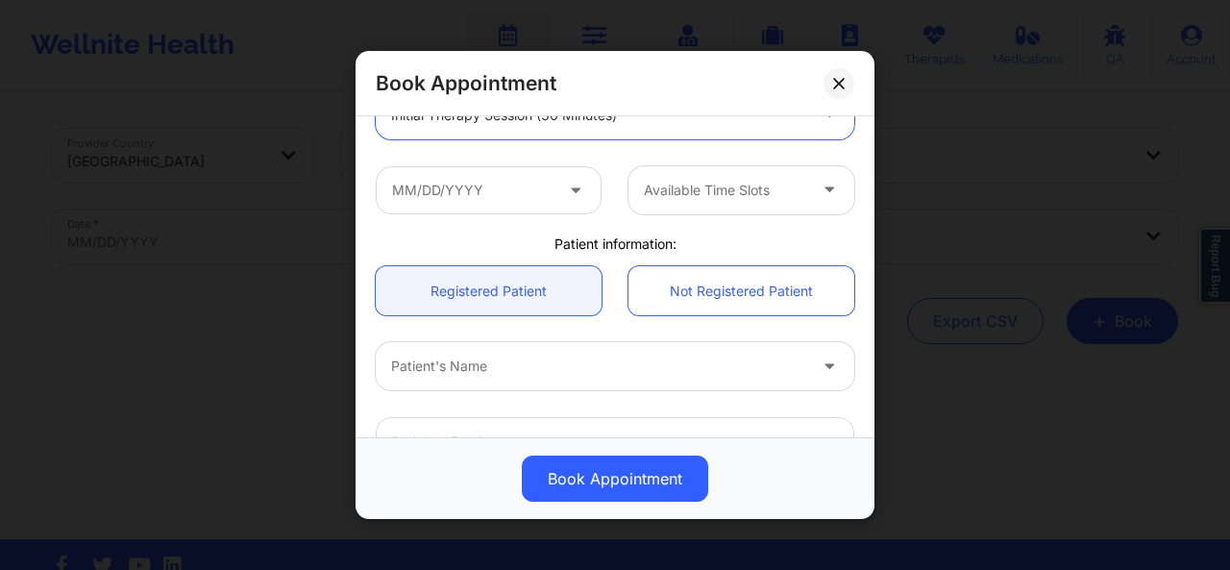
scroll to position [304, 0]
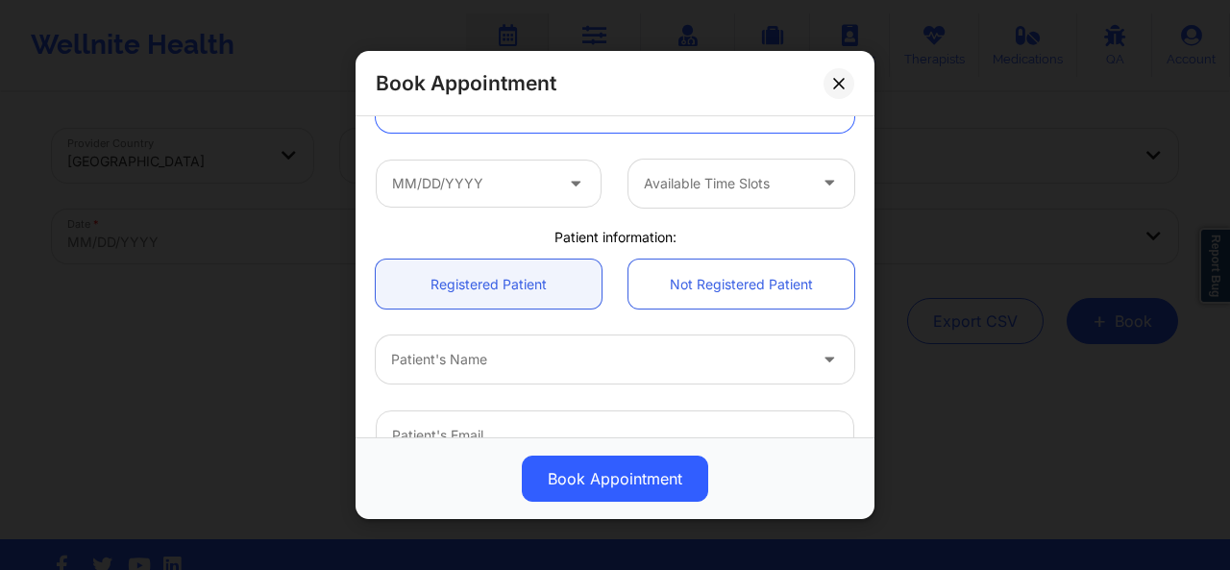
click at [570, 183] on icon at bounding box center [575, 179] width 19 height 16
click at [572, 187] on icon at bounding box center [575, 179] width 19 height 16
click at [507, 349] on div at bounding box center [598, 359] width 415 height 23
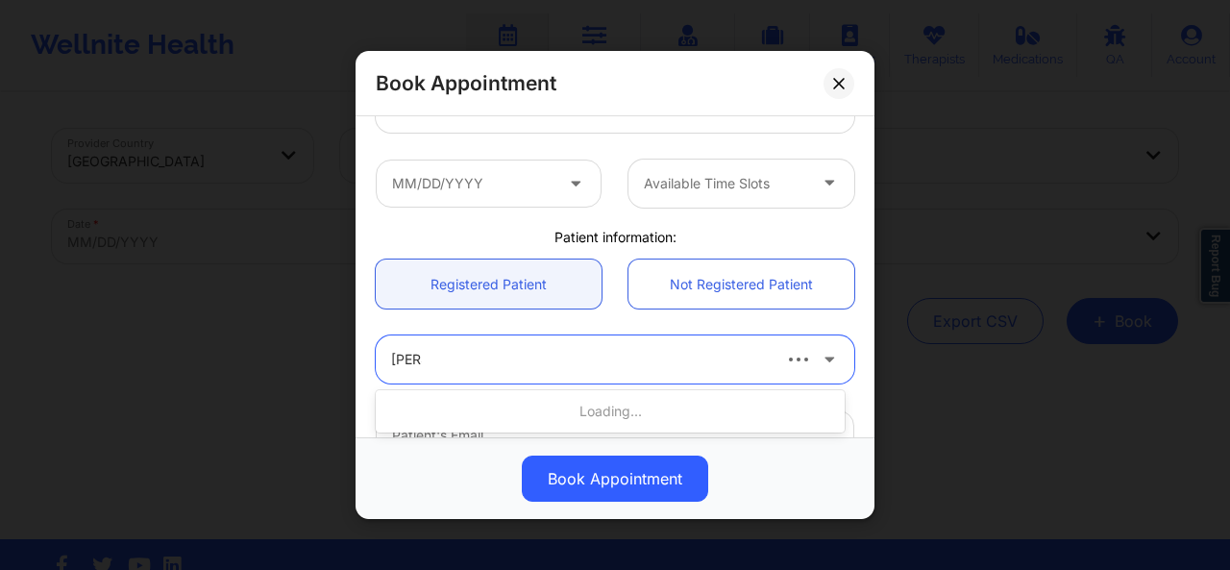
type input "erik an"
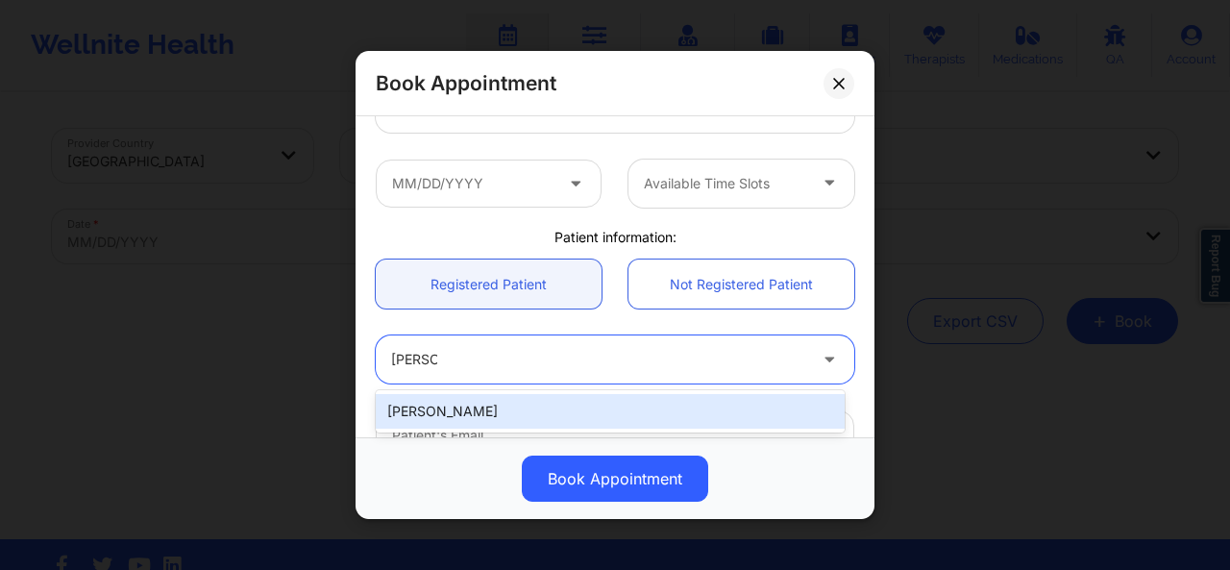
click at [490, 412] on div "ERIK ANDERSON" at bounding box center [610, 411] width 469 height 35
type input "kkelseyy@yahoo.com"
type input "2815368448"
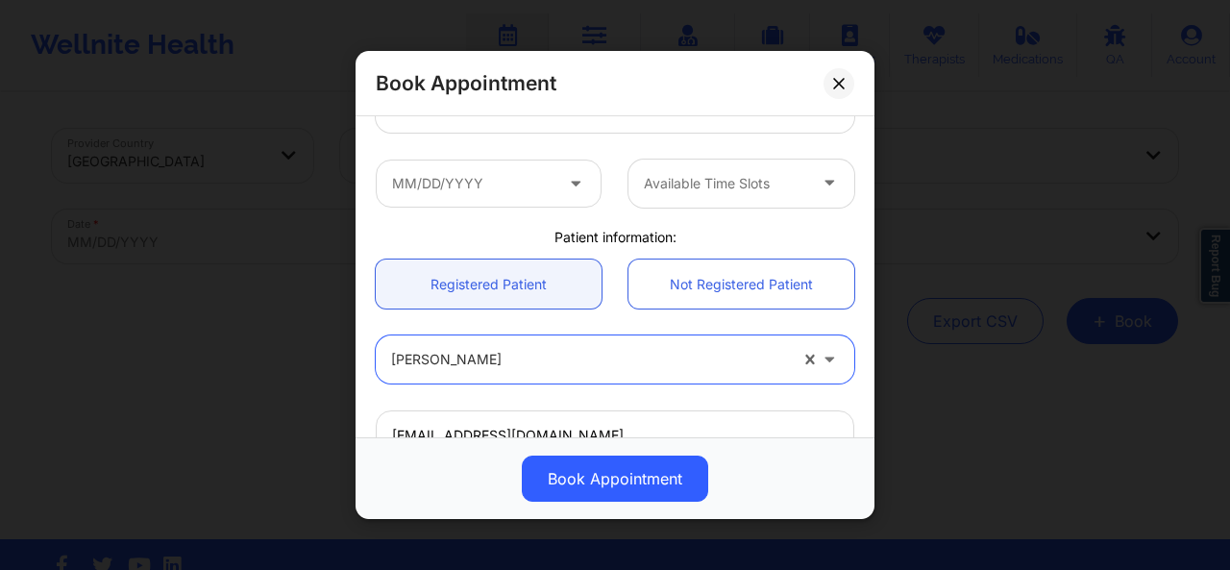
click at [695, 183] on div at bounding box center [725, 183] width 162 height 23
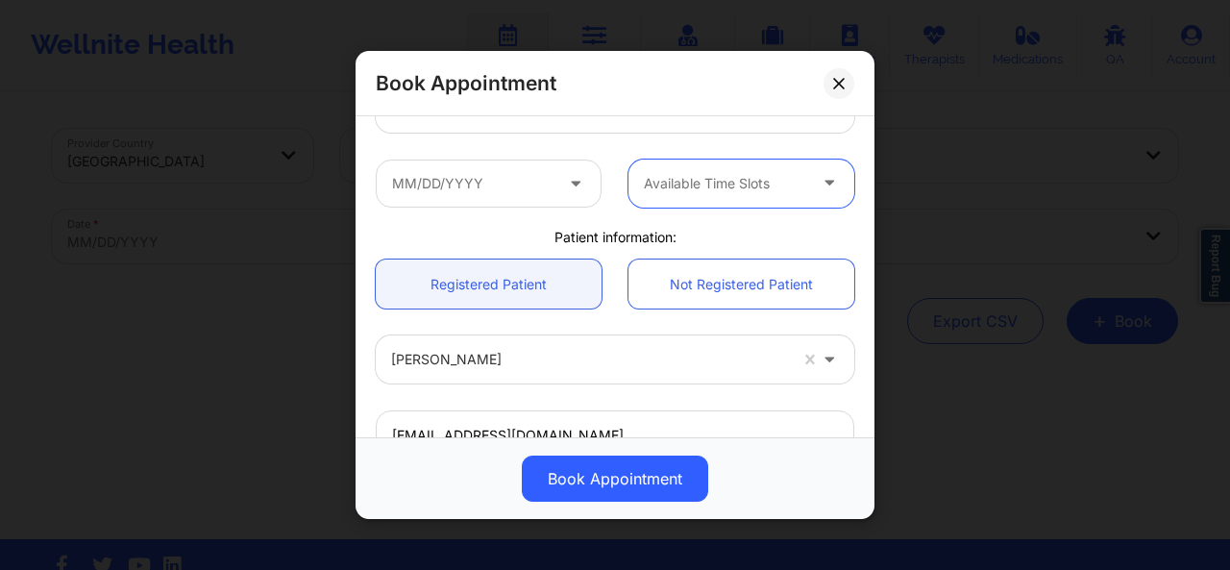
click at [695, 183] on div at bounding box center [725, 183] width 162 height 23
click at [571, 184] on icon at bounding box center [575, 179] width 19 height 16
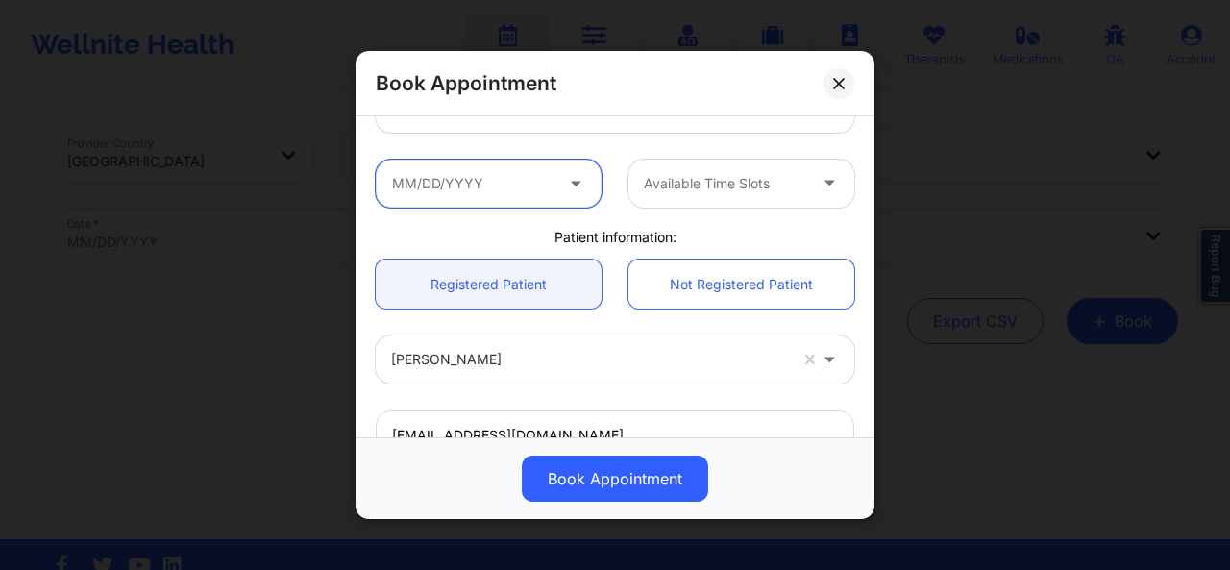
click at [508, 177] on input "text" at bounding box center [489, 183] width 226 height 48
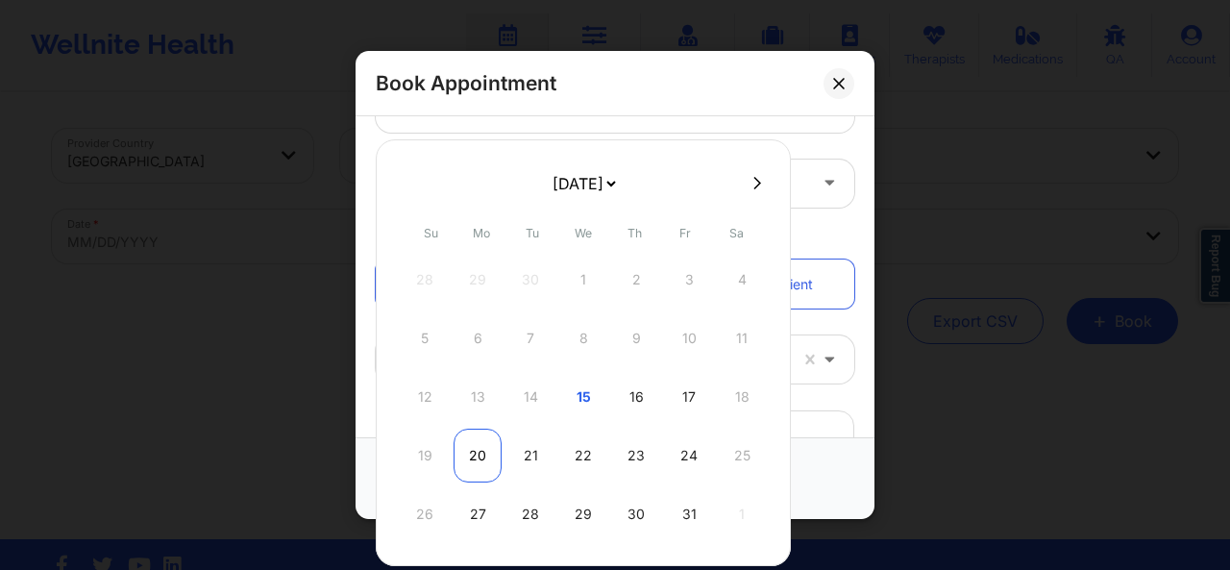
click at [483, 453] on div "20" at bounding box center [478, 456] width 48 height 54
type input "10/20/2025"
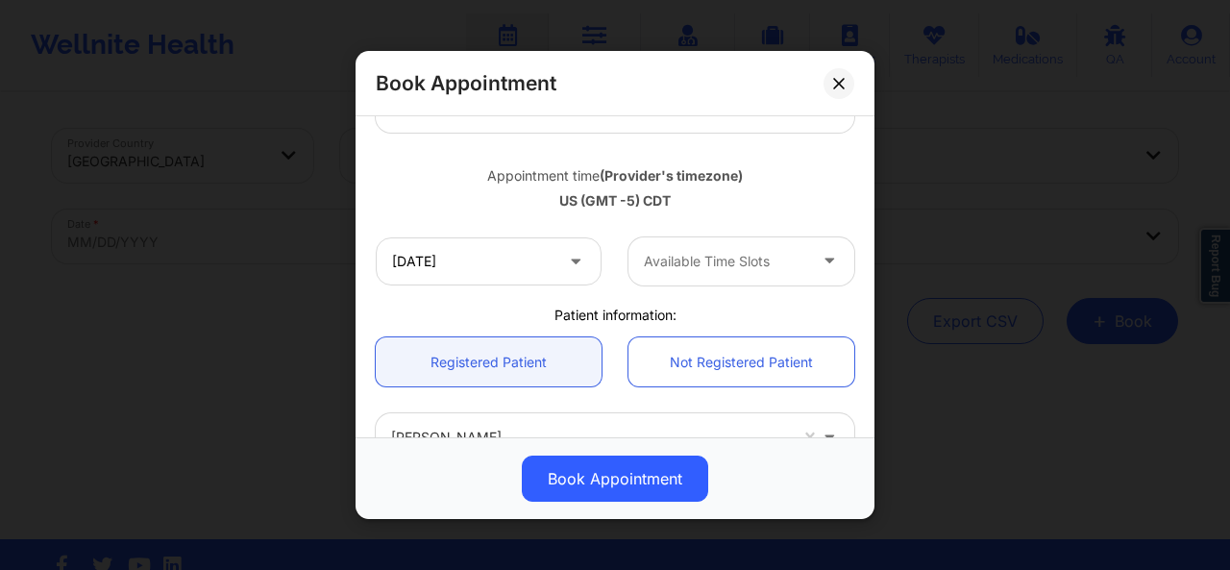
click at [727, 266] on div at bounding box center [725, 261] width 162 height 23
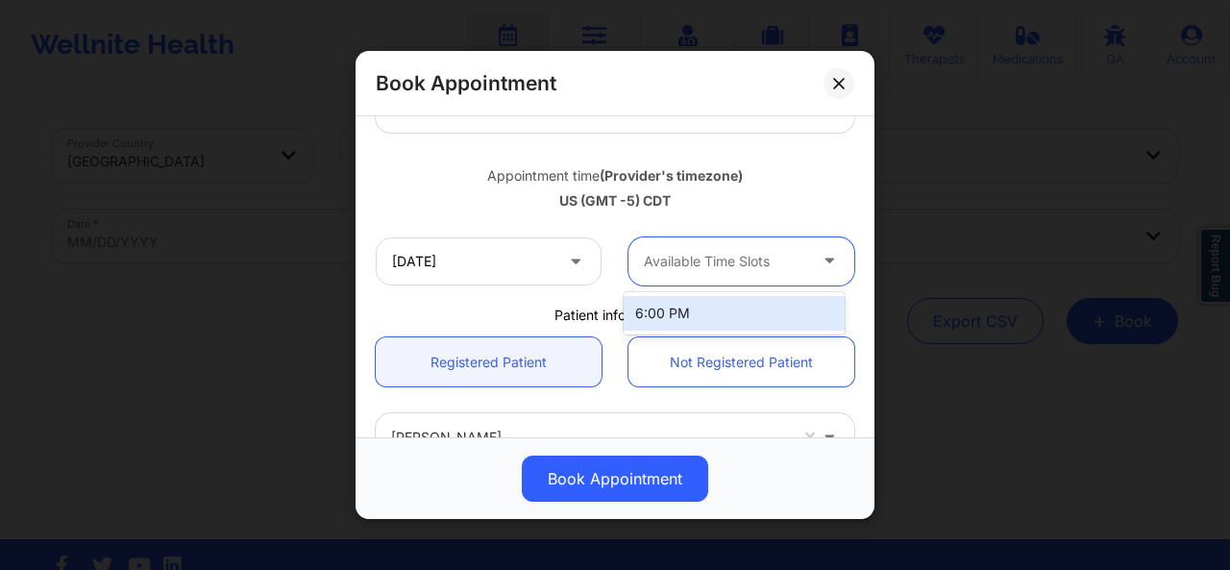
click at [800, 305] on div "6:00 PM" at bounding box center [734, 313] width 221 height 35
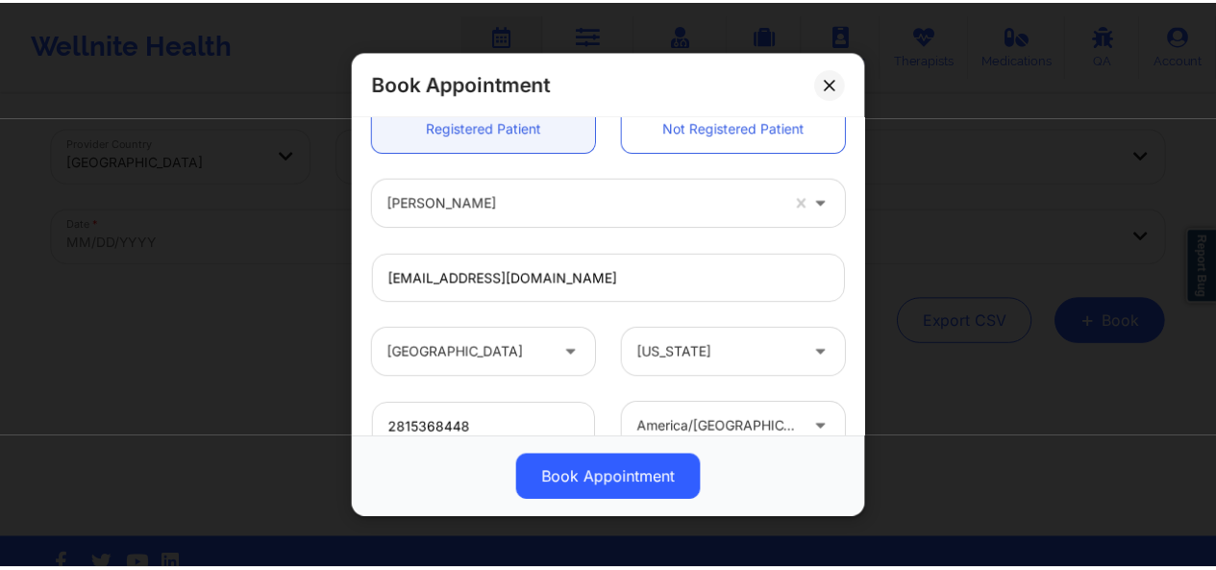
scroll to position [676, 0]
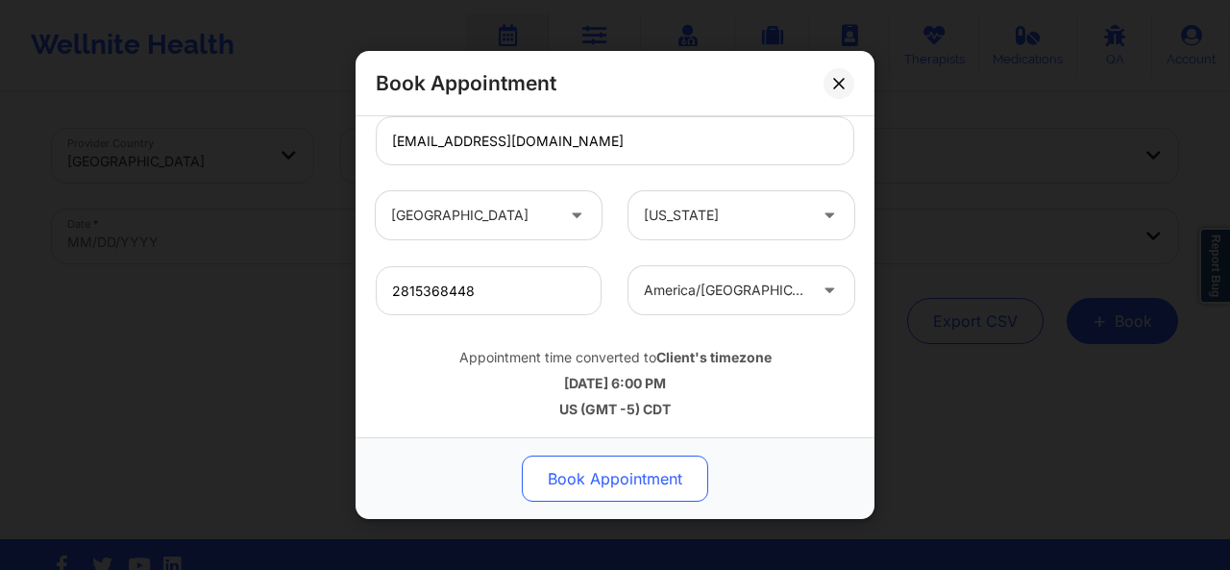
click at [577, 476] on button "Book Appointment" at bounding box center [615, 479] width 186 height 46
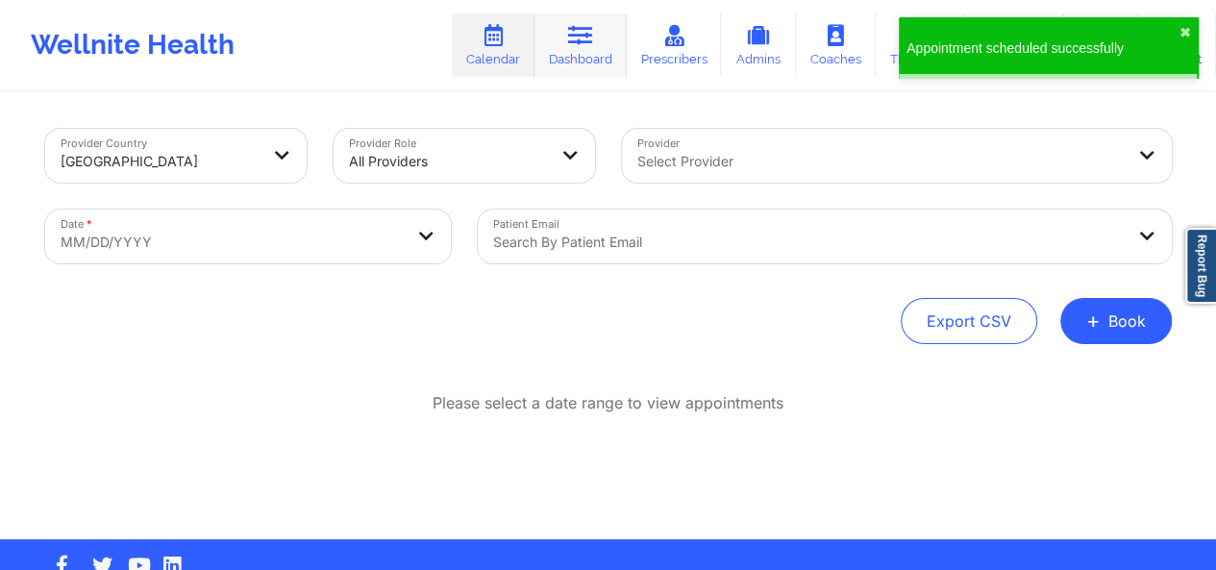
click at [611, 62] on link "Dashboard" at bounding box center [580, 44] width 92 height 63
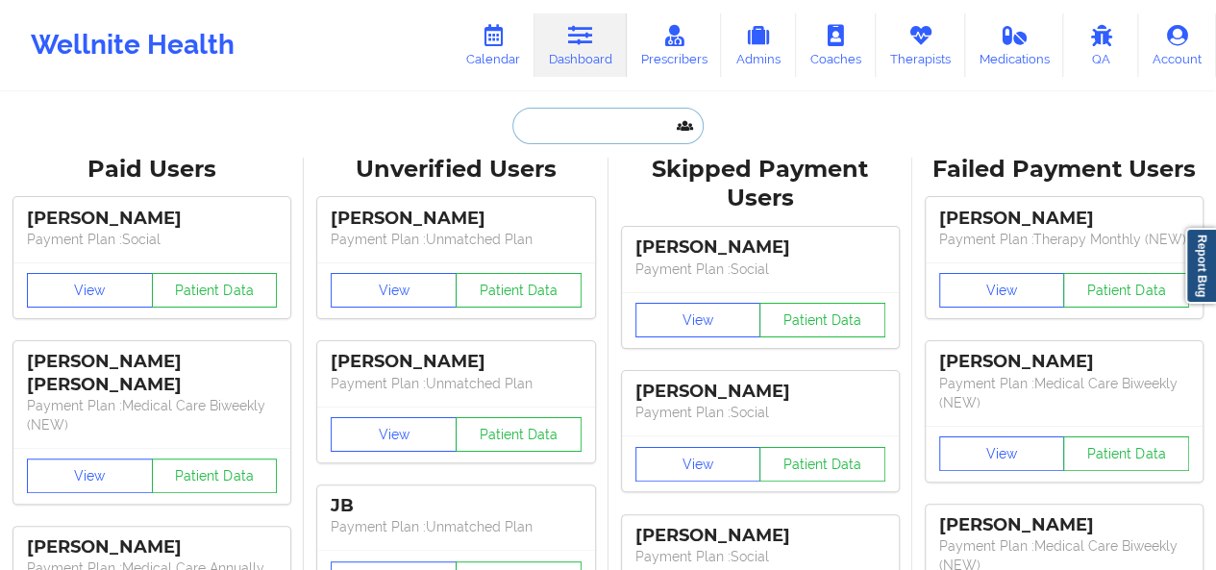
click at [575, 130] on input "text" at bounding box center [607, 126] width 190 height 37
click at [926, 61] on link "Therapists" at bounding box center [920, 44] width 89 height 63
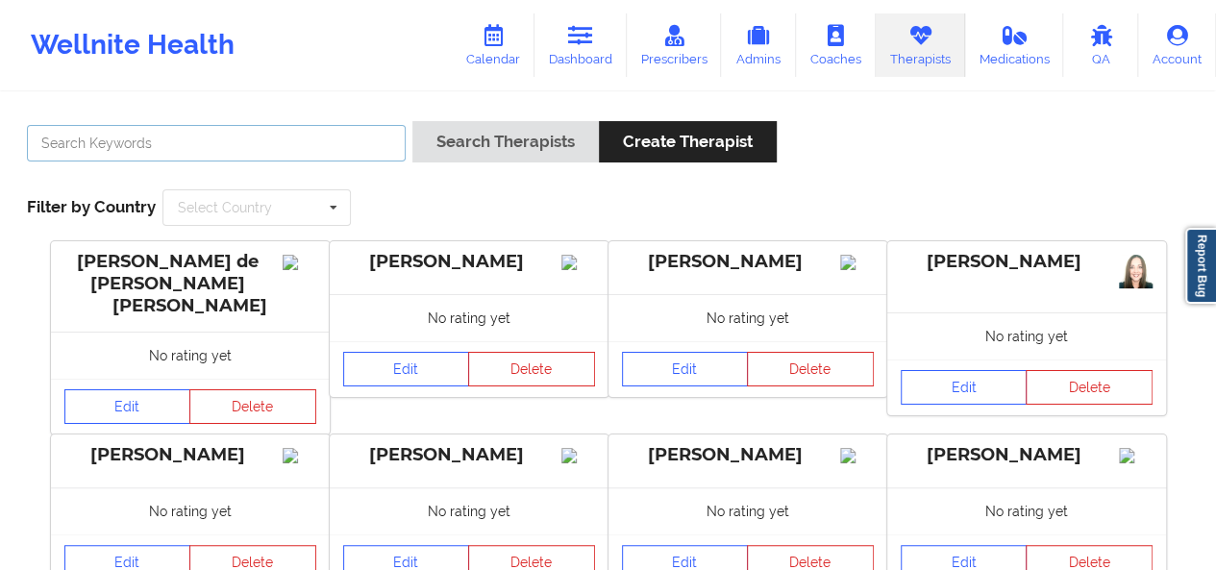
click at [365, 132] on input "text" at bounding box center [216, 143] width 379 height 37
type input "beverly s"
click at [412, 121] on button "Search Therapists" at bounding box center [505, 141] width 186 height 41
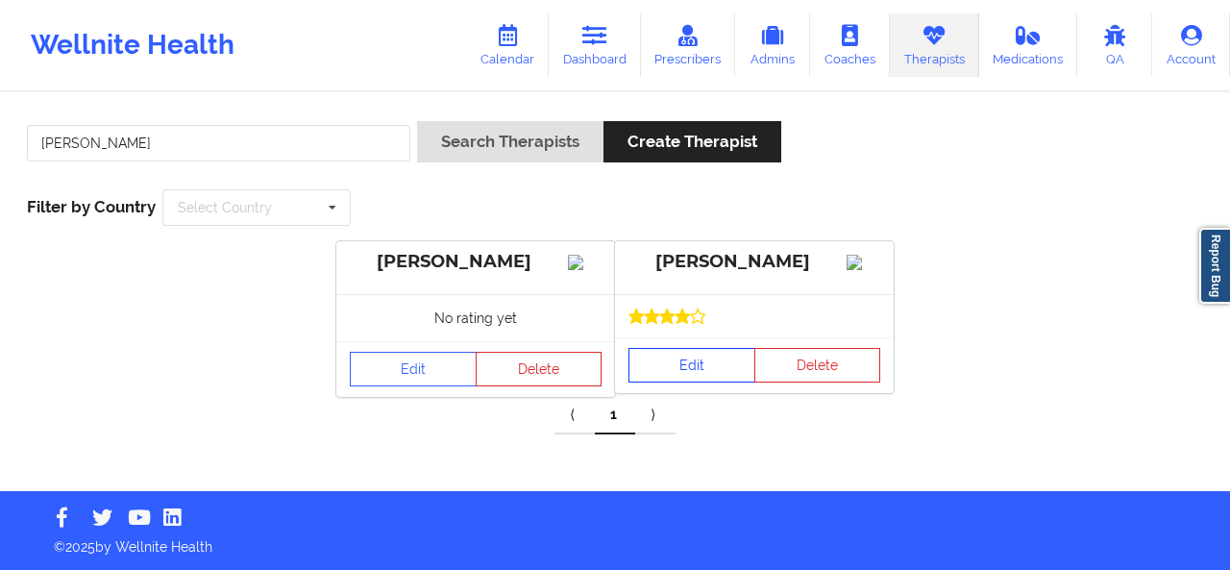
click at [702, 372] on link "Edit" at bounding box center [692, 365] width 127 height 35
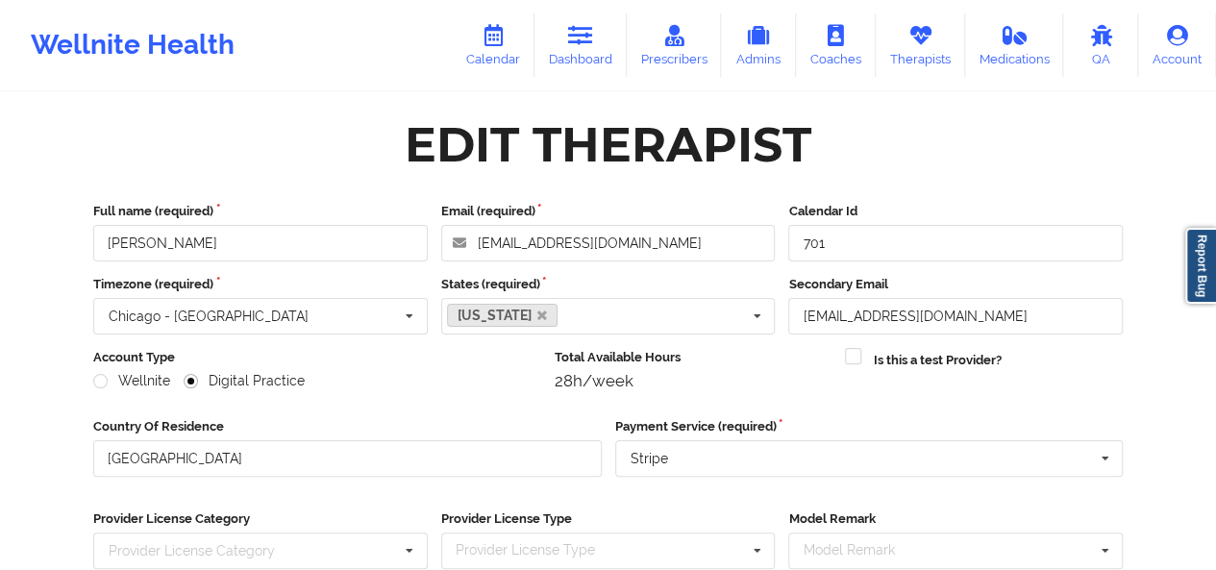
scroll to position [290, 0]
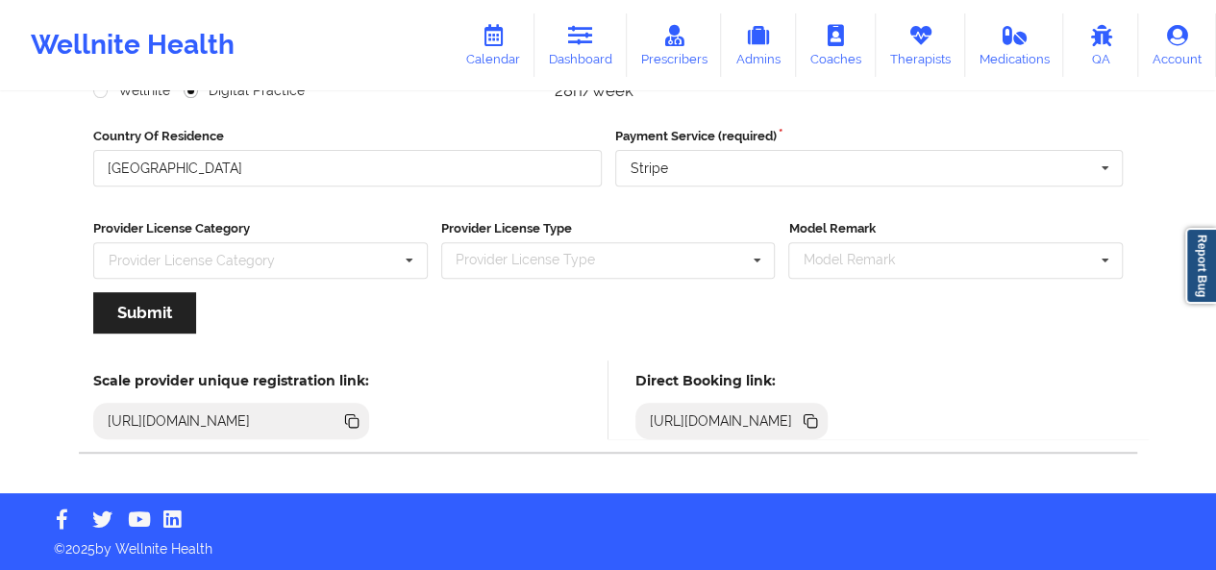
click at [817, 420] on icon at bounding box center [812, 423] width 10 height 10
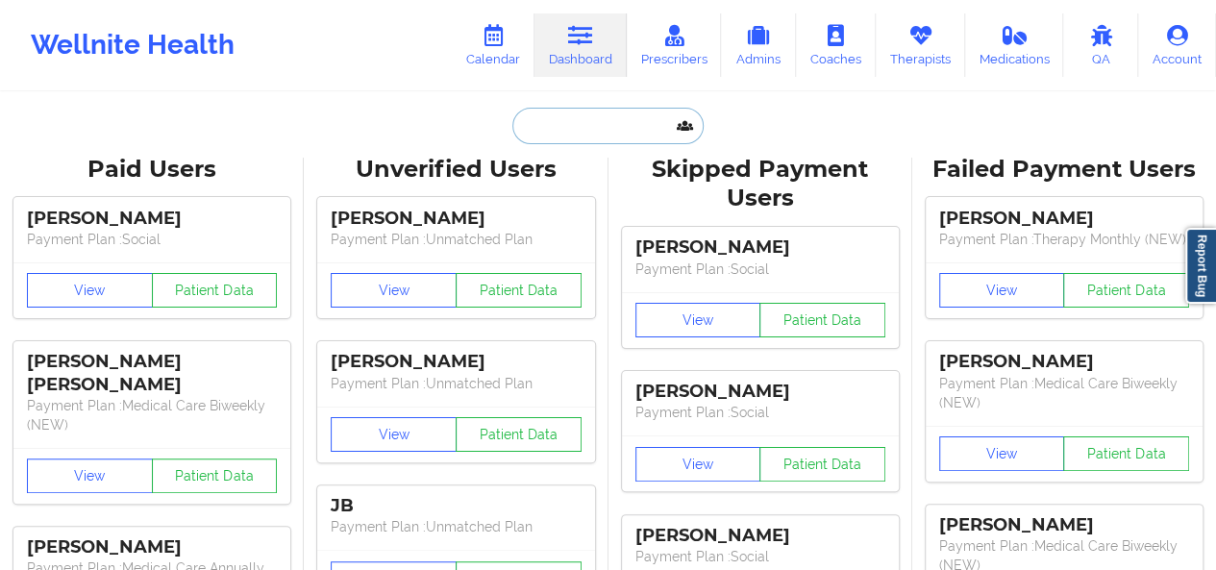
click at [642, 139] on input "text" at bounding box center [607, 126] width 190 height 37
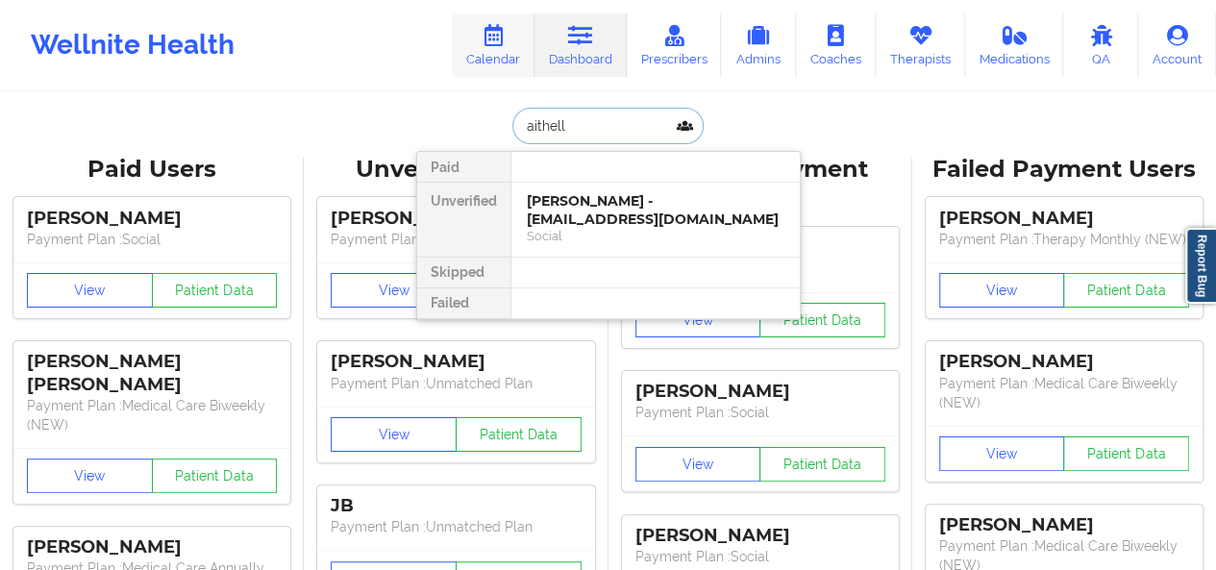
type input "aithel"
click at [544, 228] on div "Social" at bounding box center [656, 236] width 258 height 16
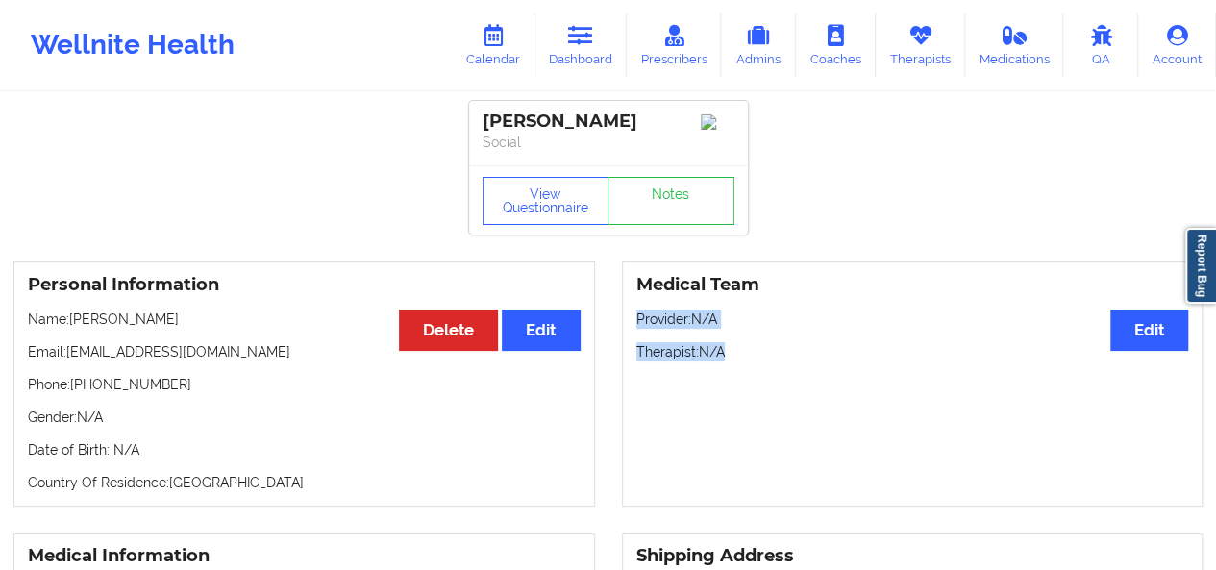
drag, startPoint x: 1201, startPoint y: 103, endPoint x: 1224, endPoint y: 464, distance: 362.1
click at [1216, 464] on html "Wellnite Health Calendar Dashboard Prescribers Admins Coaches Therapists Medica…" at bounding box center [608, 285] width 1216 height 570
click at [948, 37] on link "Therapists" at bounding box center [920, 44] width 89 height 63
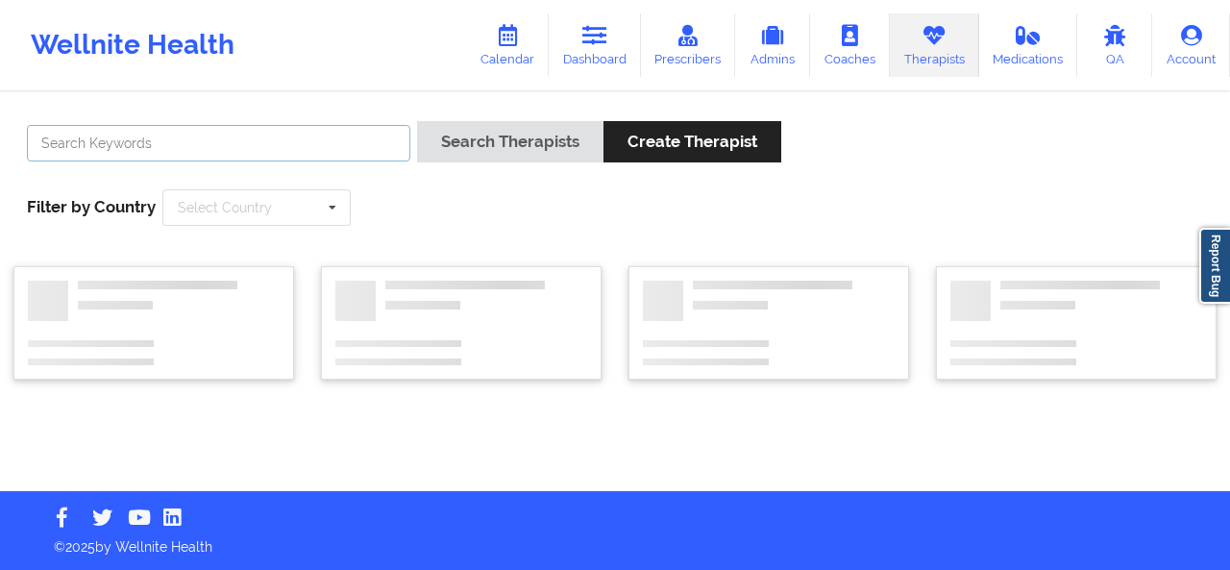
click at [313, 137] on input "text" at bounding box center [218, 143] width 383 height 37
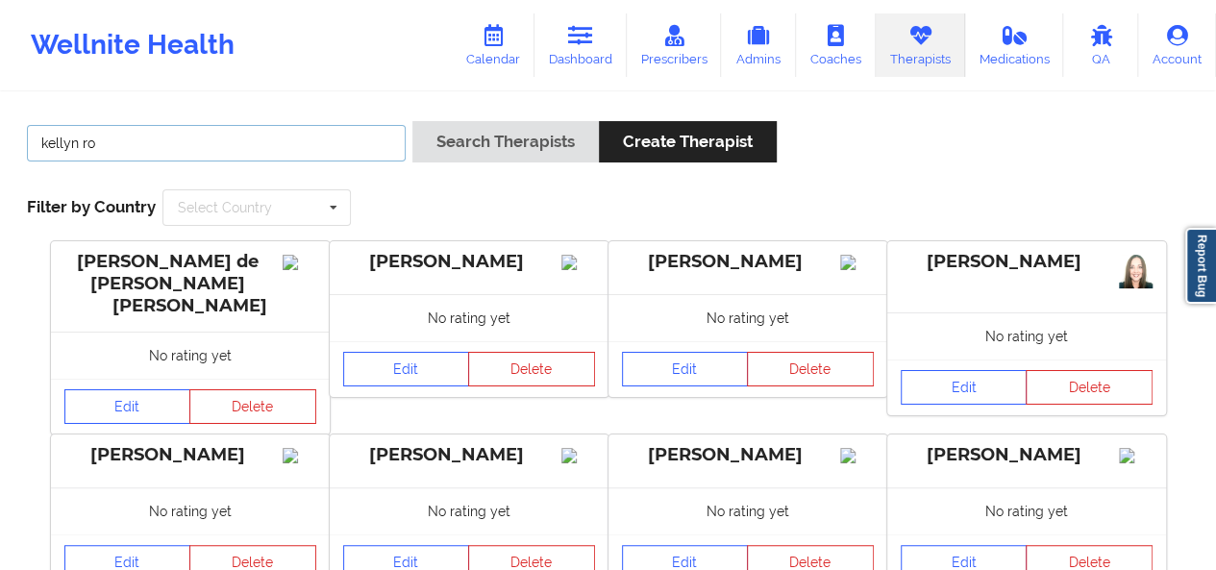
type input "kellyn ro"
click at [412, 121] on button "Search Therapists" at bounding box center [505, 141] width 186 height 41
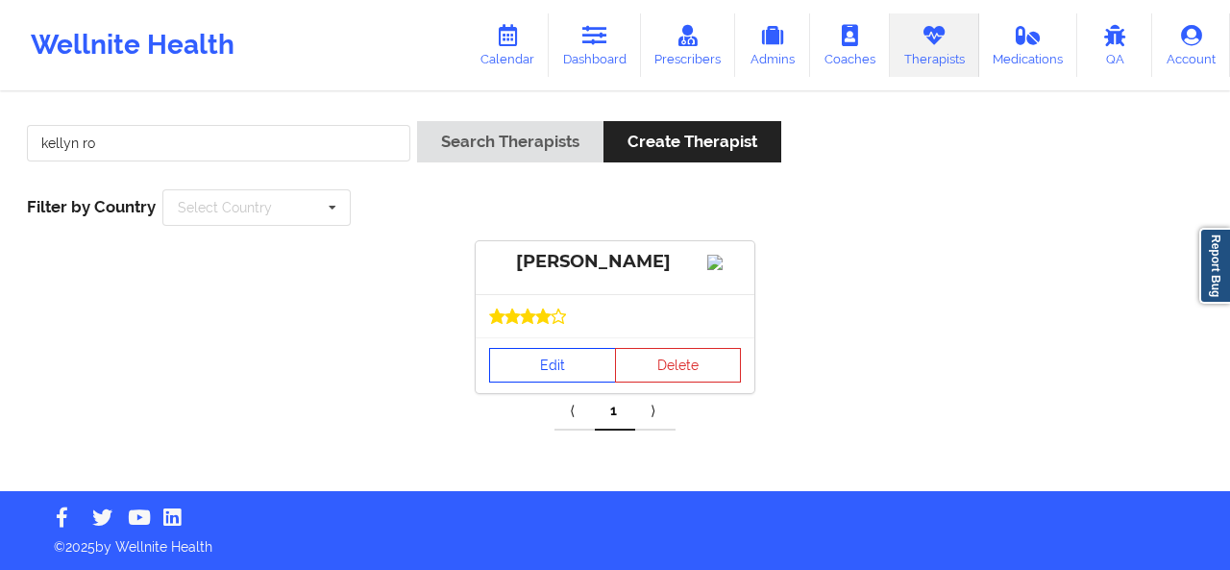
click at [569, 383] on link "Edit" at bounding box center [552, 365] width 127 height 35
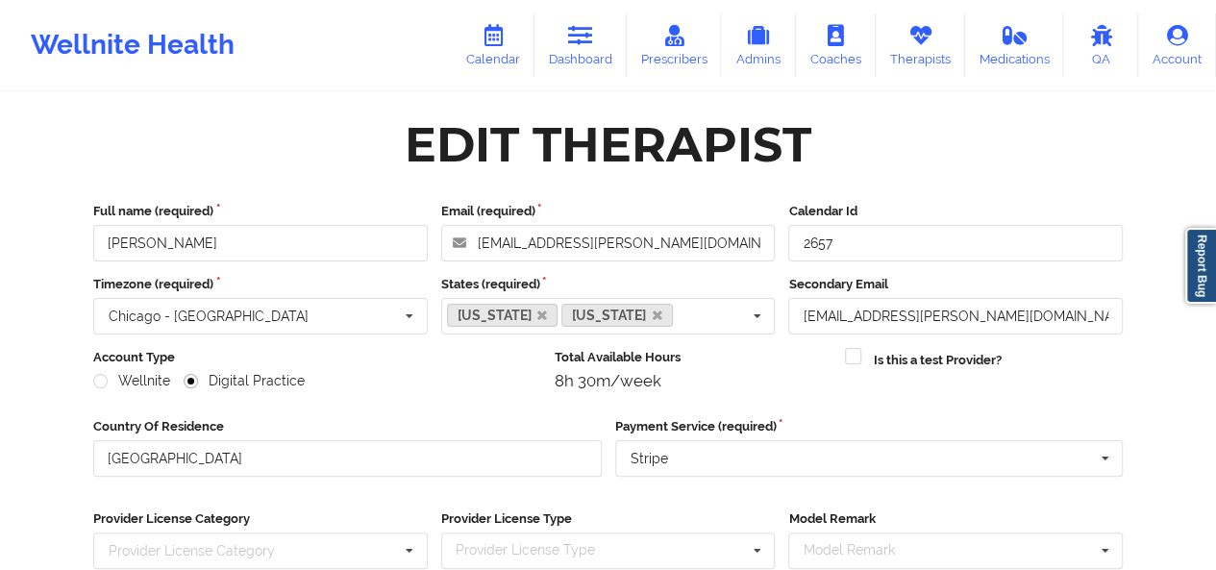
scroll to position [290, 0]
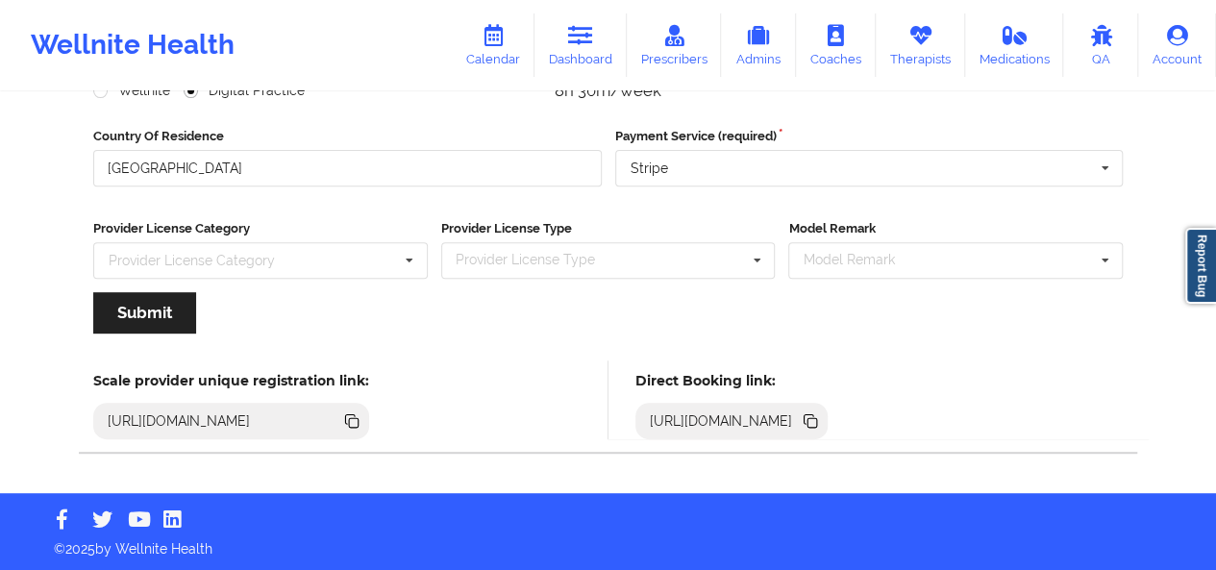
click at [814, 414] on icon at bounding box center [809, 419] width 10 height 10
